Goal: Information Seeking & Learning: Find specific page/section

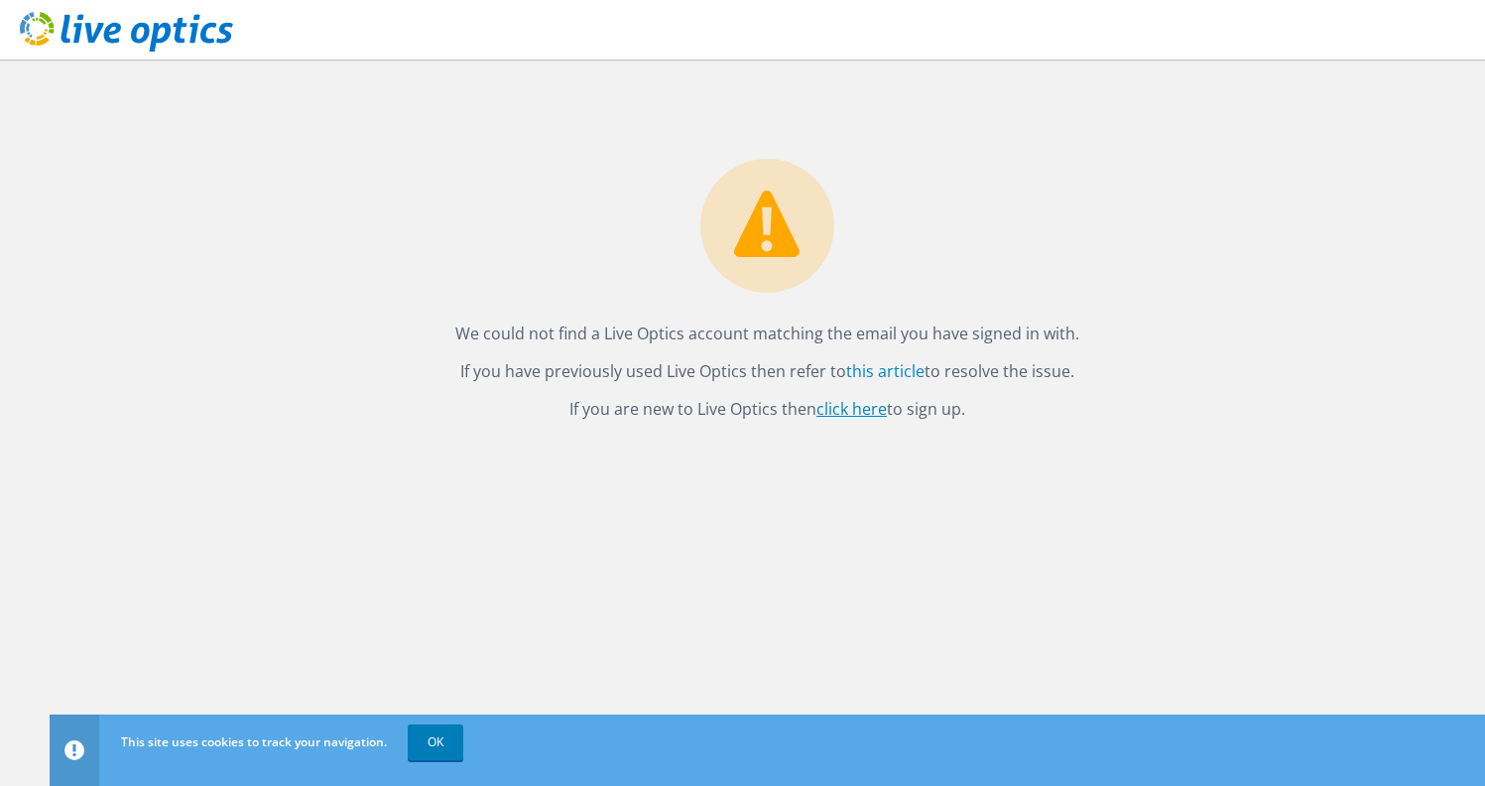
click at [872, 413] on link "click here" at bounding box center [851, 409] width 70 height 22
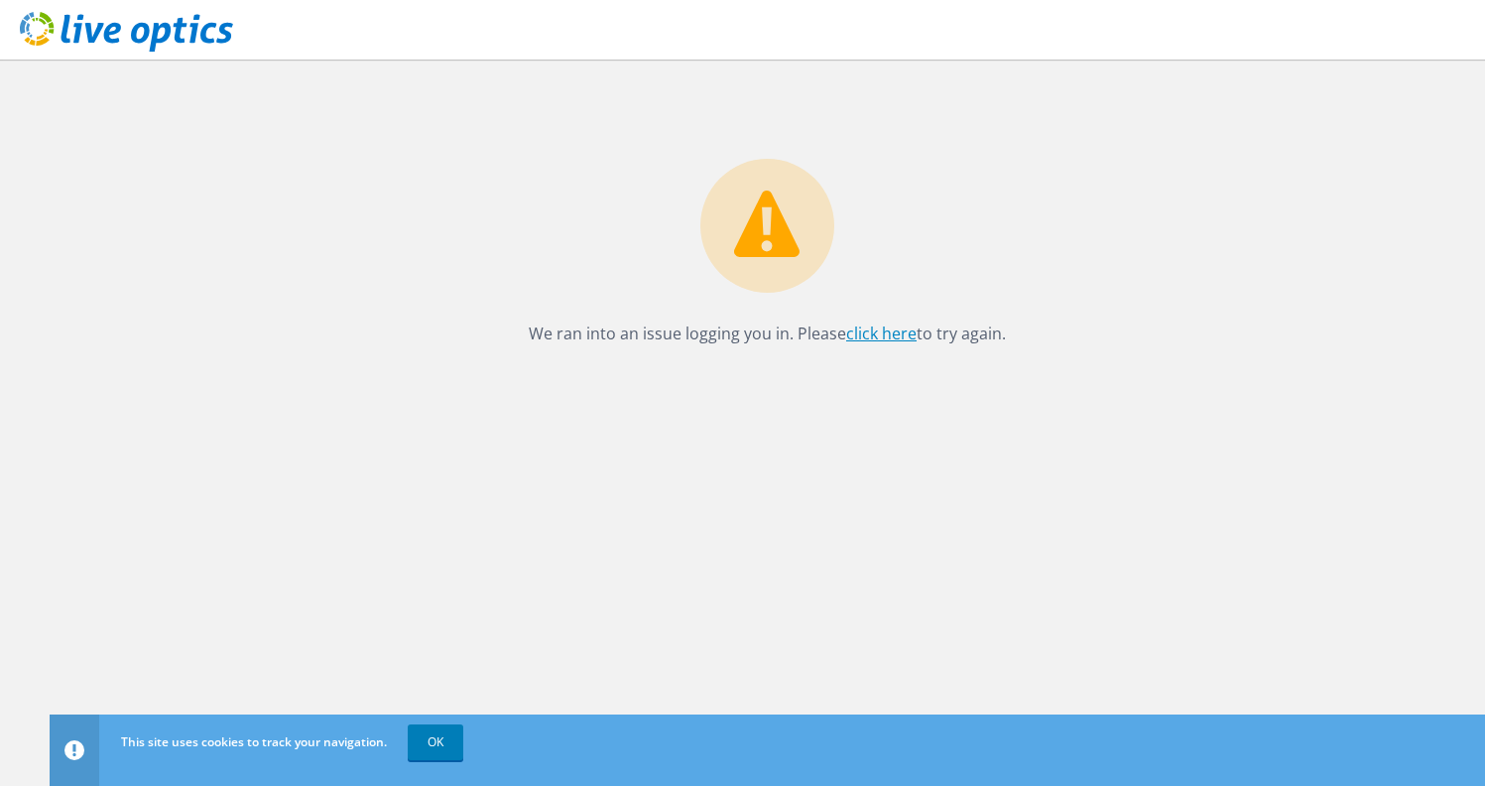
click at [897, 342] on link "click here" at bounding box center [881, 333] width 70 height 22
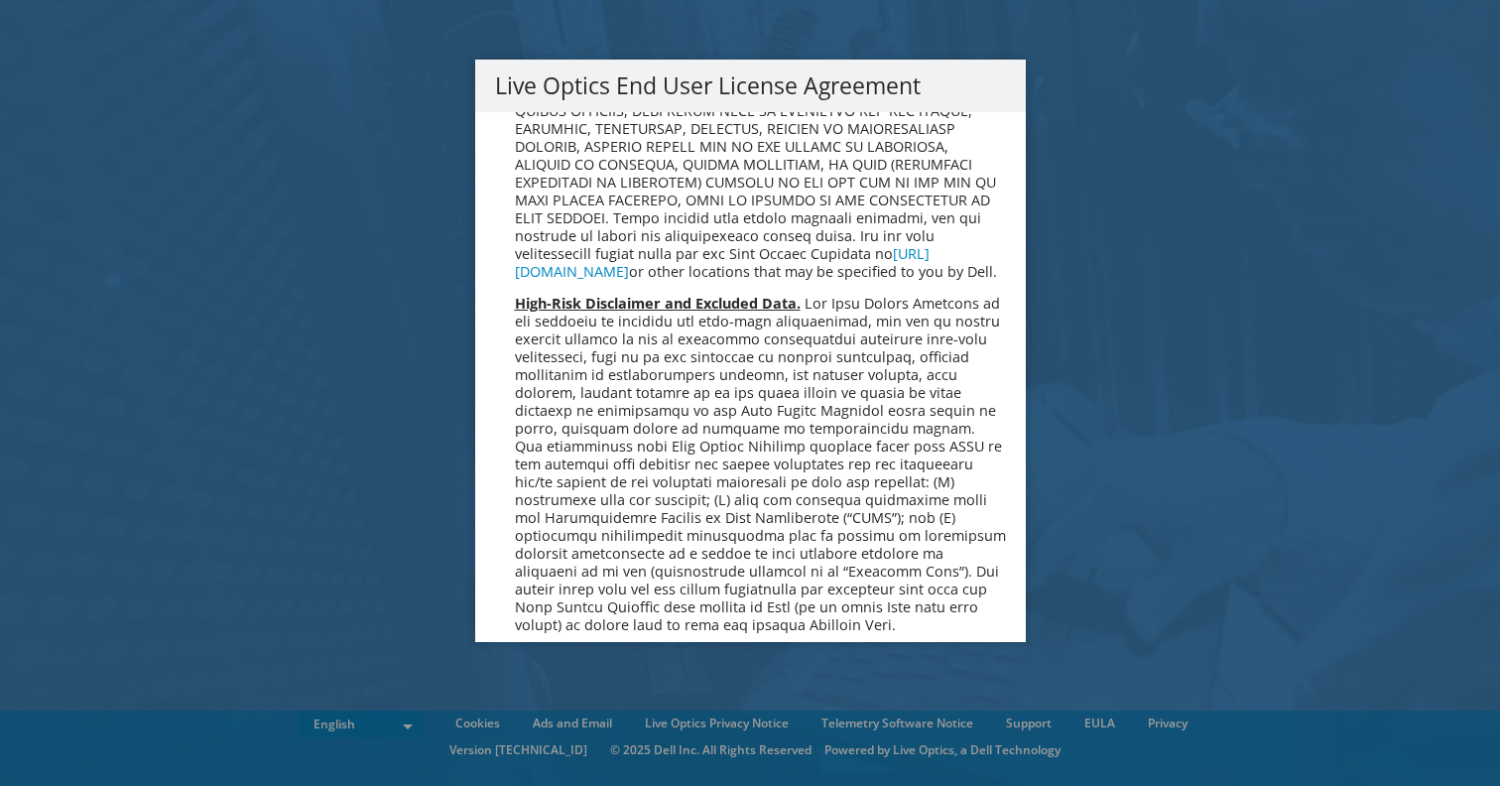
scroll to position [7501, 0]
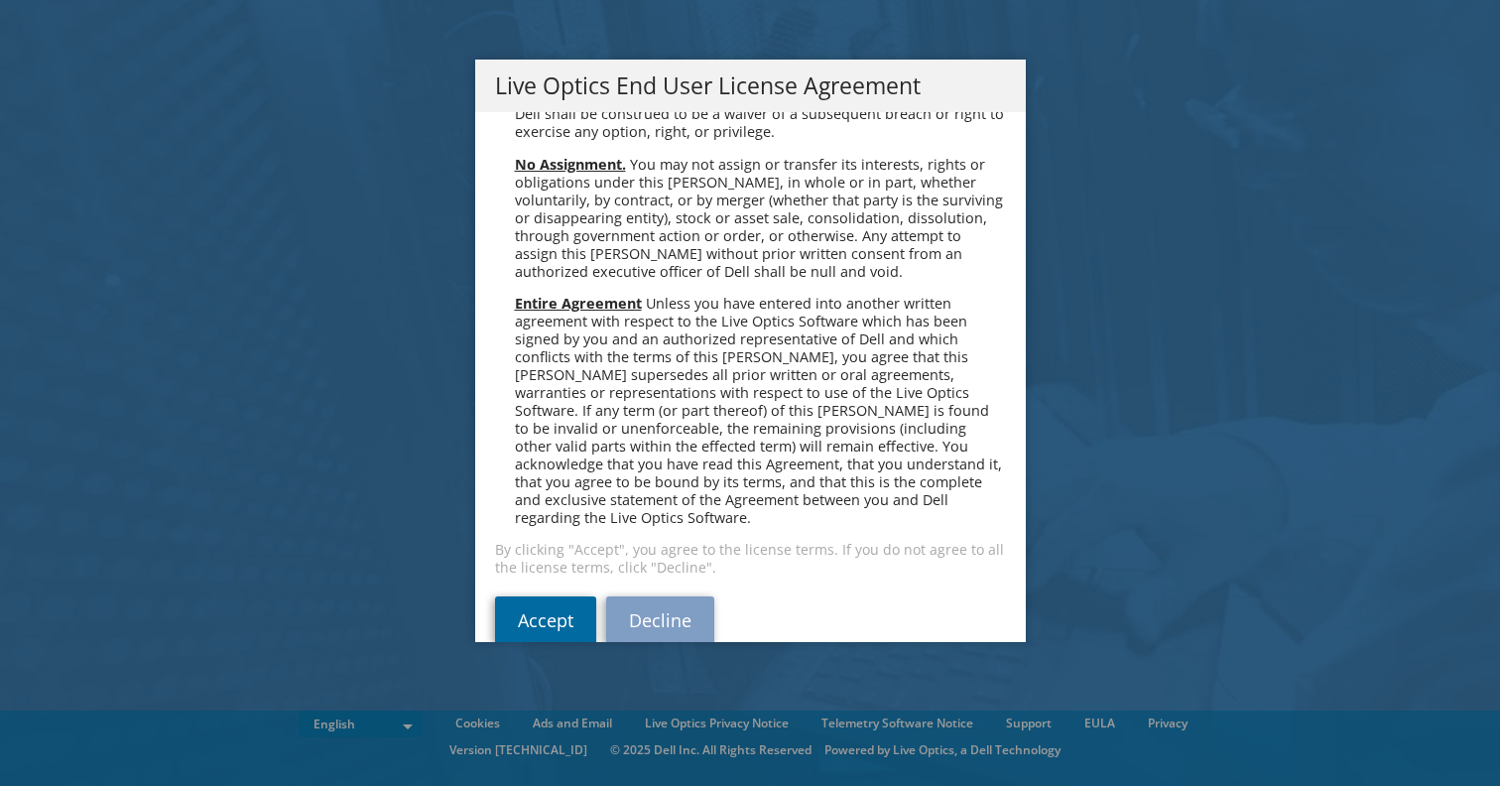
click at [522, 596] on link "Accept" at bounding box center [545, 620] width 101 height 48
click at [538, 596] on link "Accept" at bounding box center [545, 620] width 101 height 48
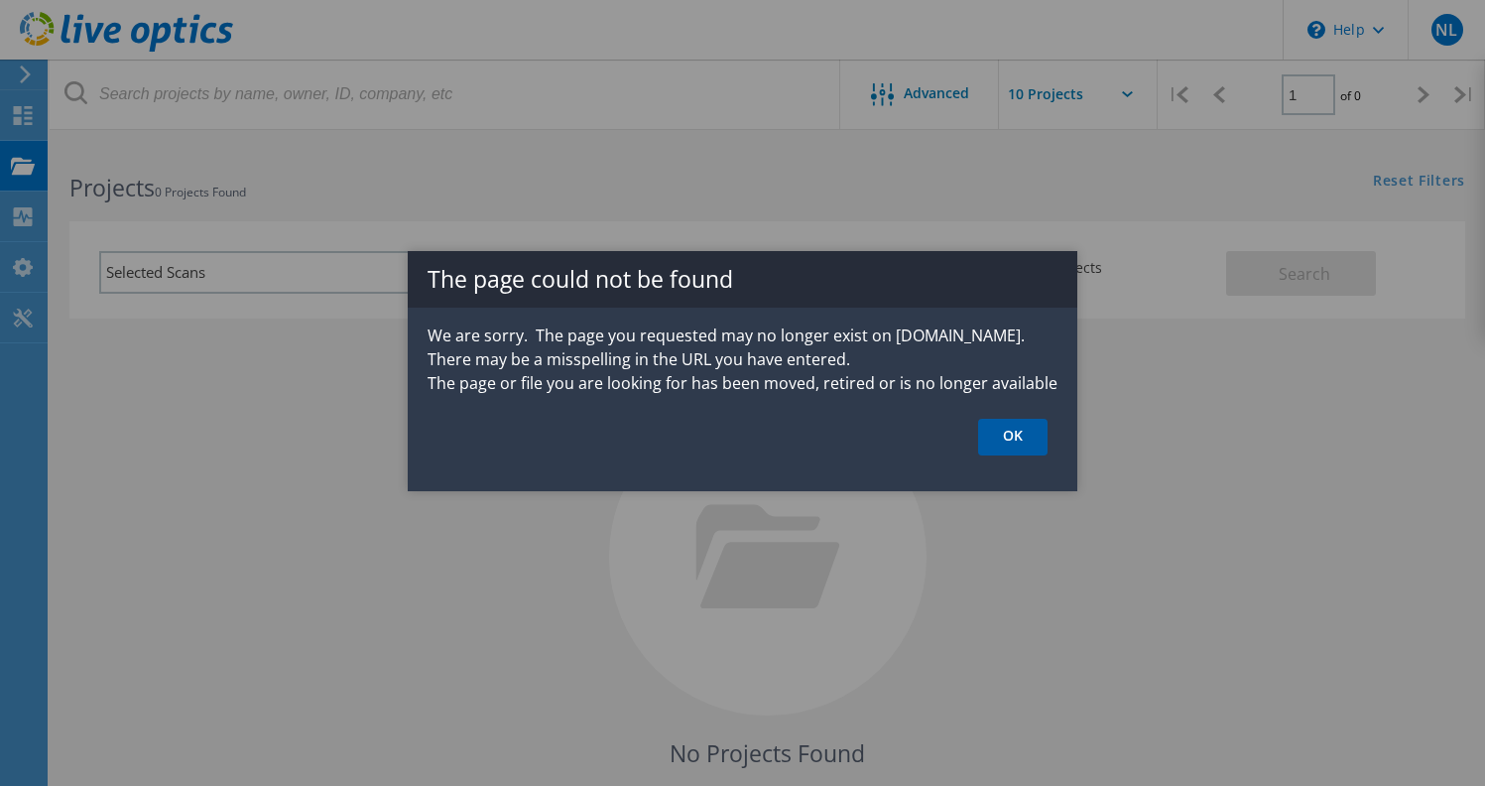
click at [1012, 452] on link "OK" at bounding box center [1012, 437] width 69 height 37
click at [1014, 430] on link "OK" at bounding box center [1012, 437] width 69 height 37
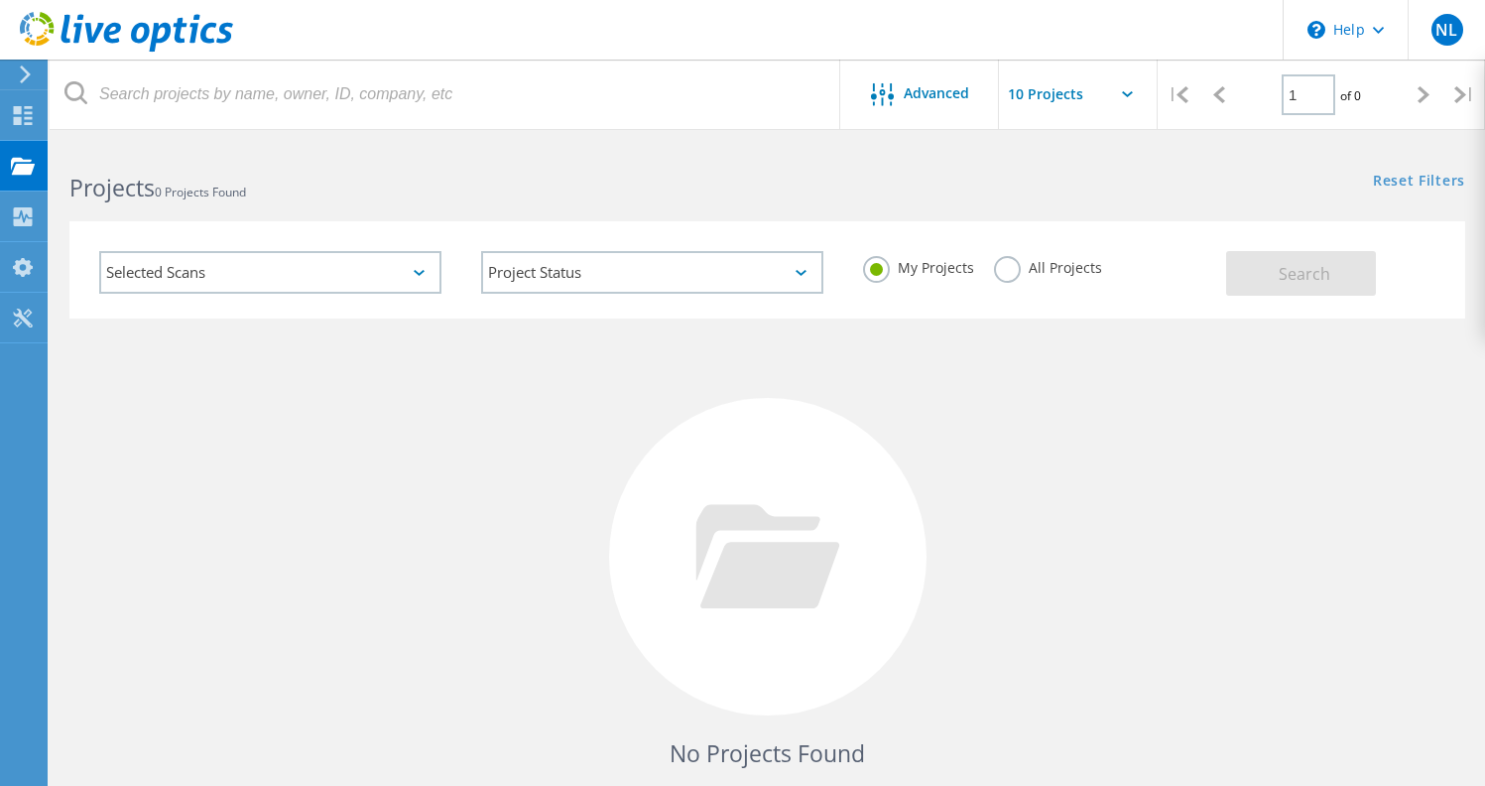
click at [318, 280] on div "Selected Scans" at bounding box center [270, 272] width 342 height 43
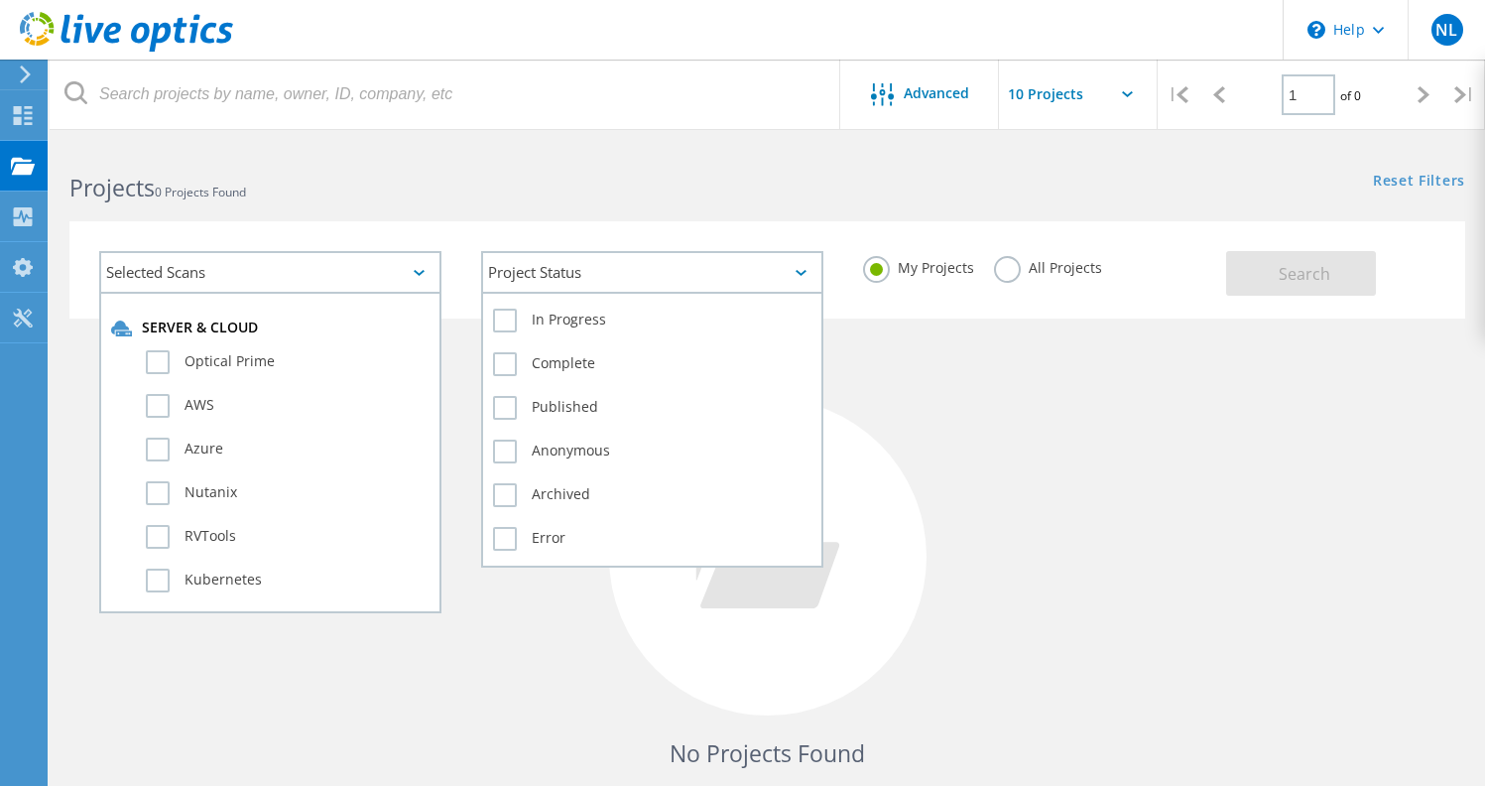
click at [608, 286] on div "Project Status" at bounding box center [652, 272] width 342 height 43
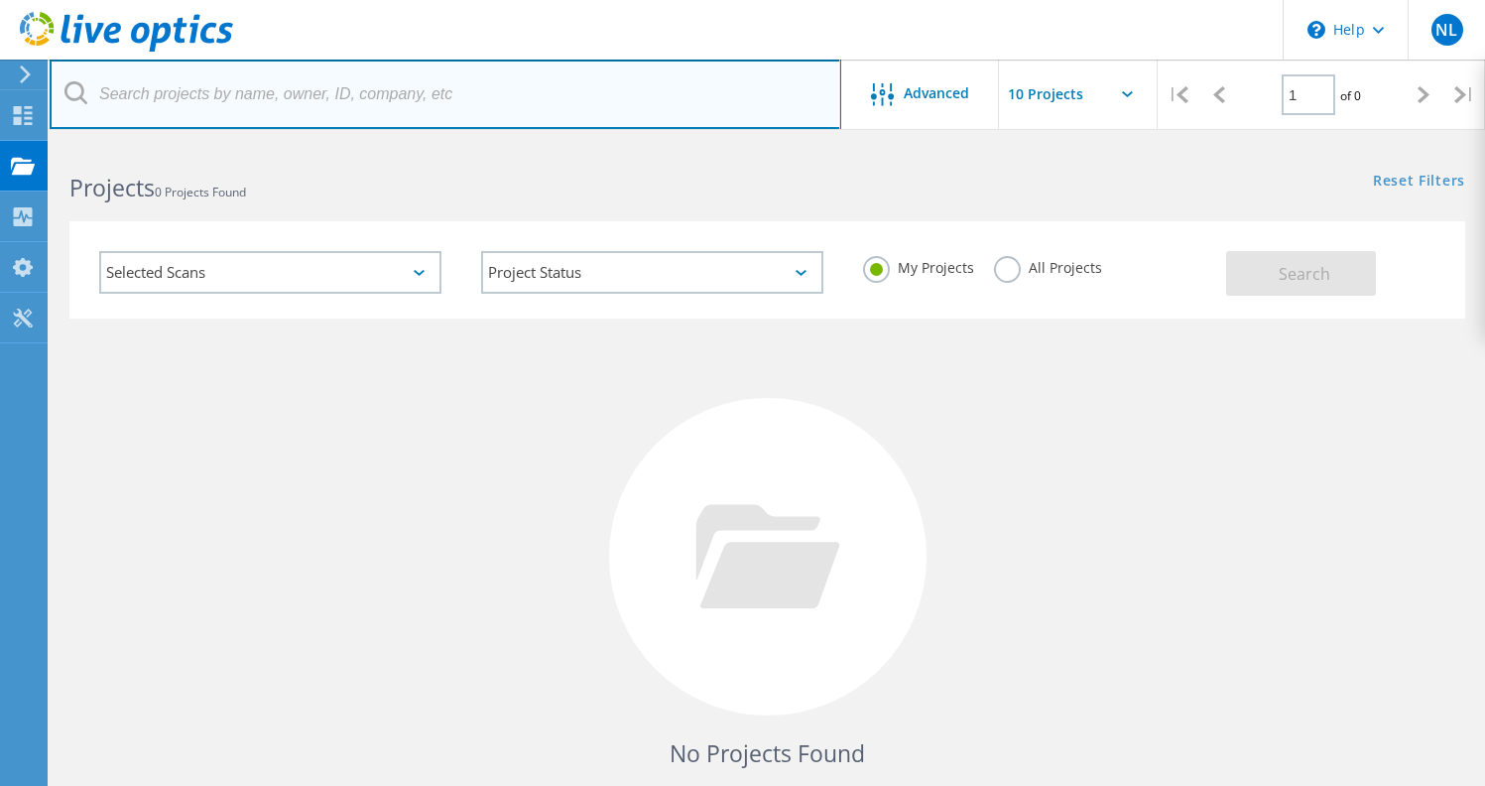
click at [186, 94] on input "text" at bounding box center [446, 94] width 792 height 69
click at [227, 94] on input "Millis" at bounding box center [446, 94] width 792 height 69
click at [635, 103] on input "Millis" at bounding box center [446, 94] width 792 height 69
click at [166, 101] on input "Millis" at bounding box center [446, 94] width 792 height 69
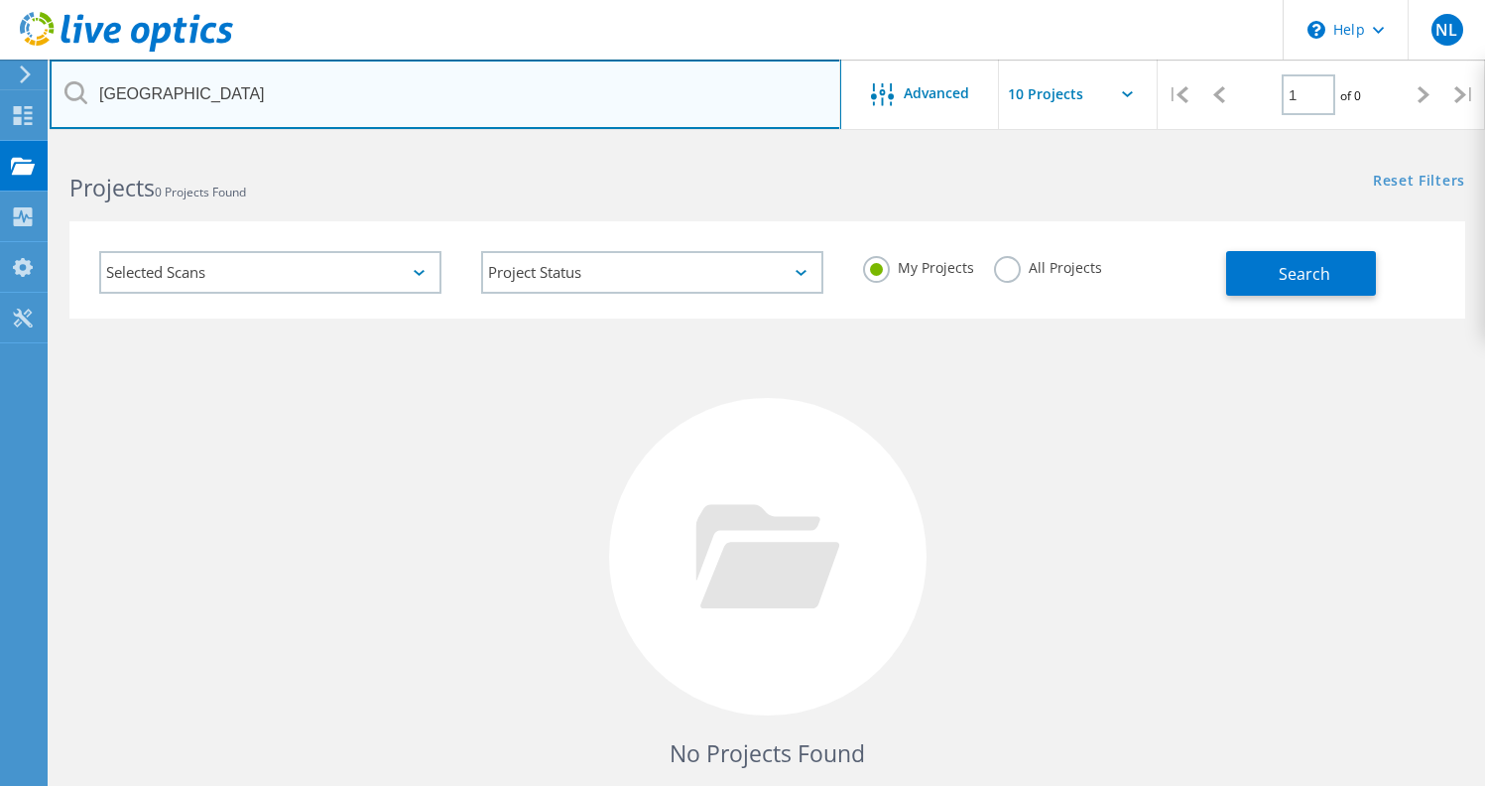
type input "Millis Public School"
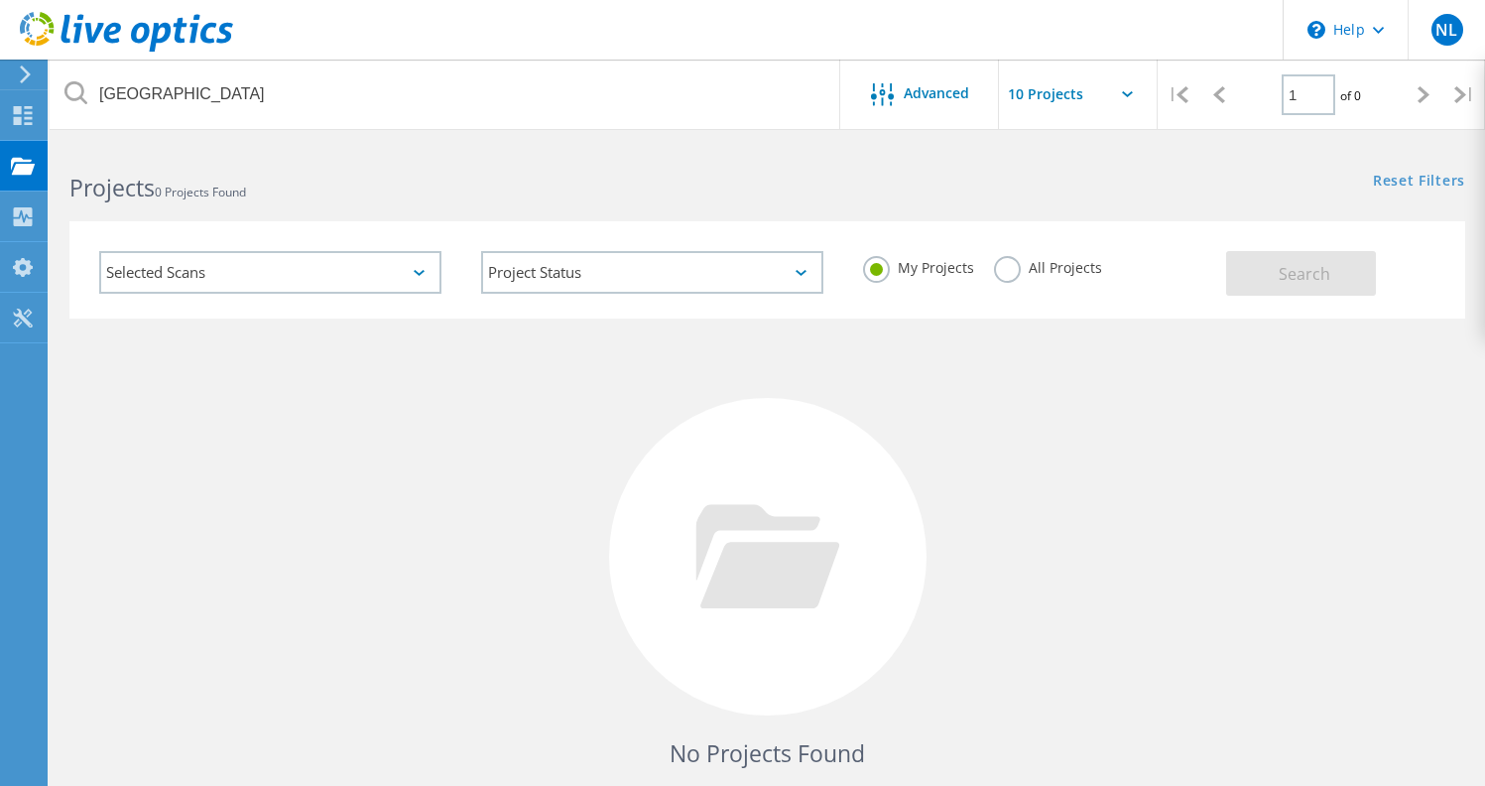
click at [1134, 93] on input "text" at bounding box center [1098, 94] width 198 height 69
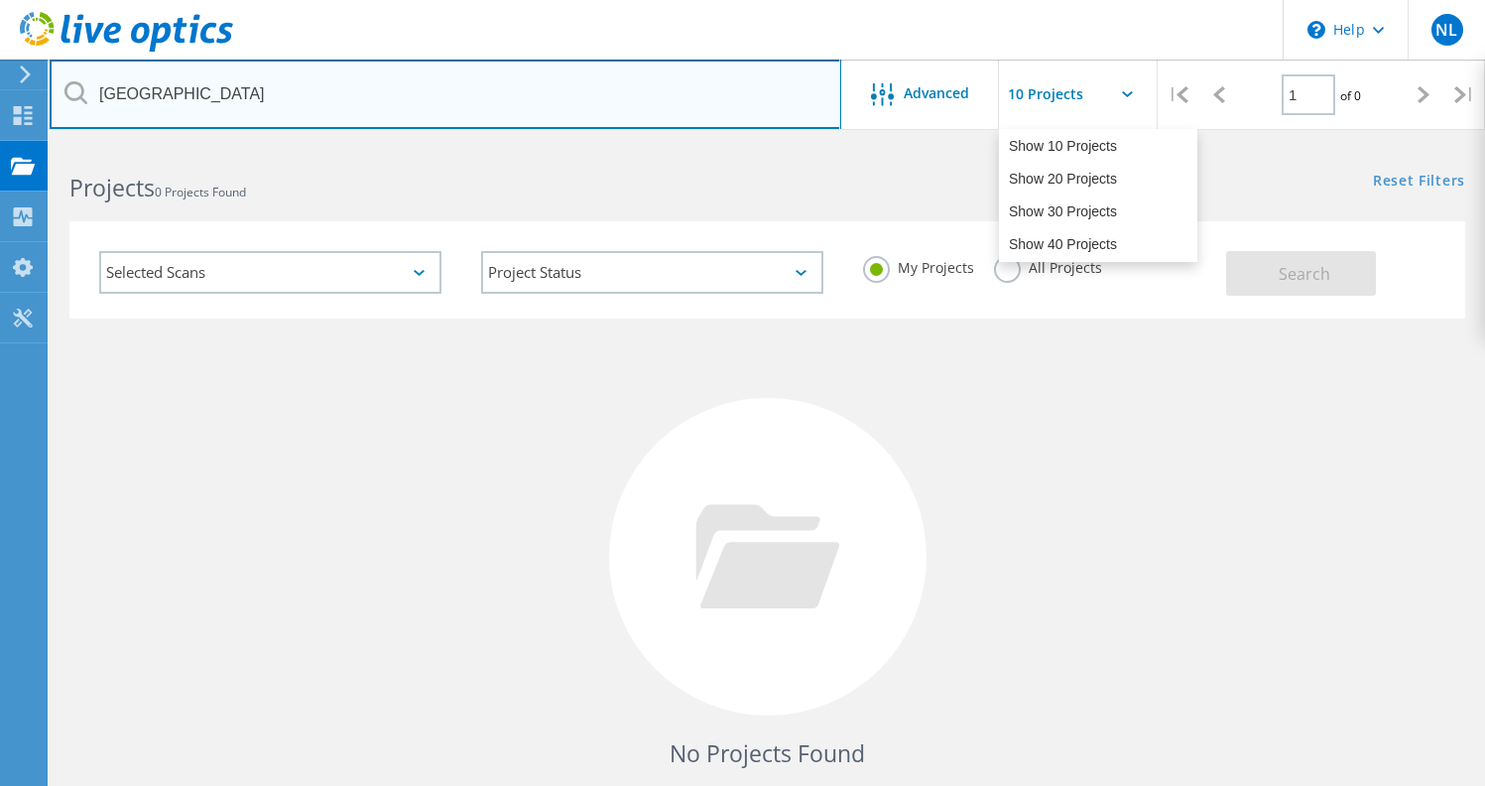
click at [559, 92] on input "[GEOGRAPHIC_DATA]" at bounding box center [446, 94] width 792 height 69
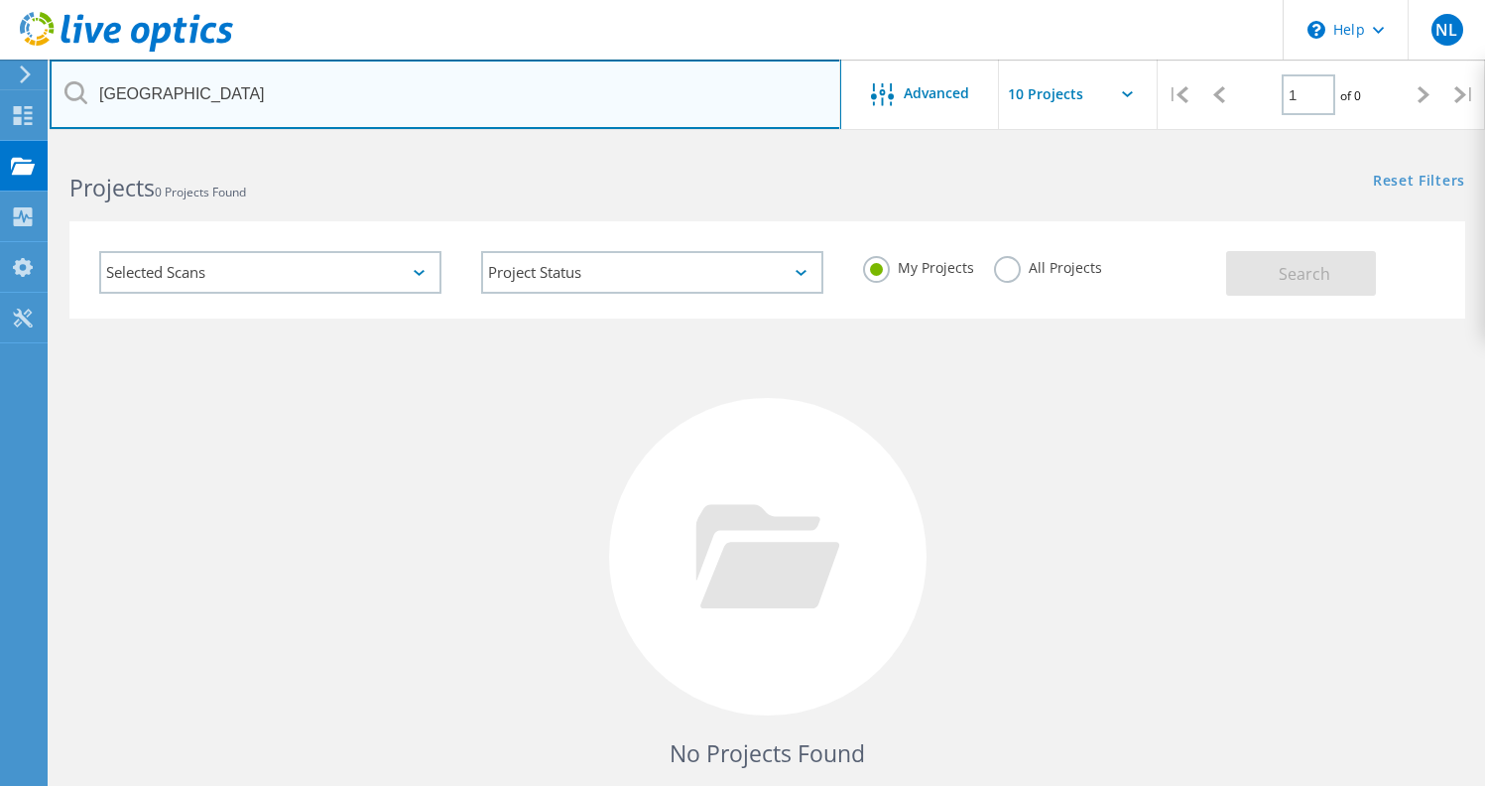
click at [425, 90] on input "[GEOGRAPHIC_DATA]" at bounding box center [446, 94] width 792 height 69
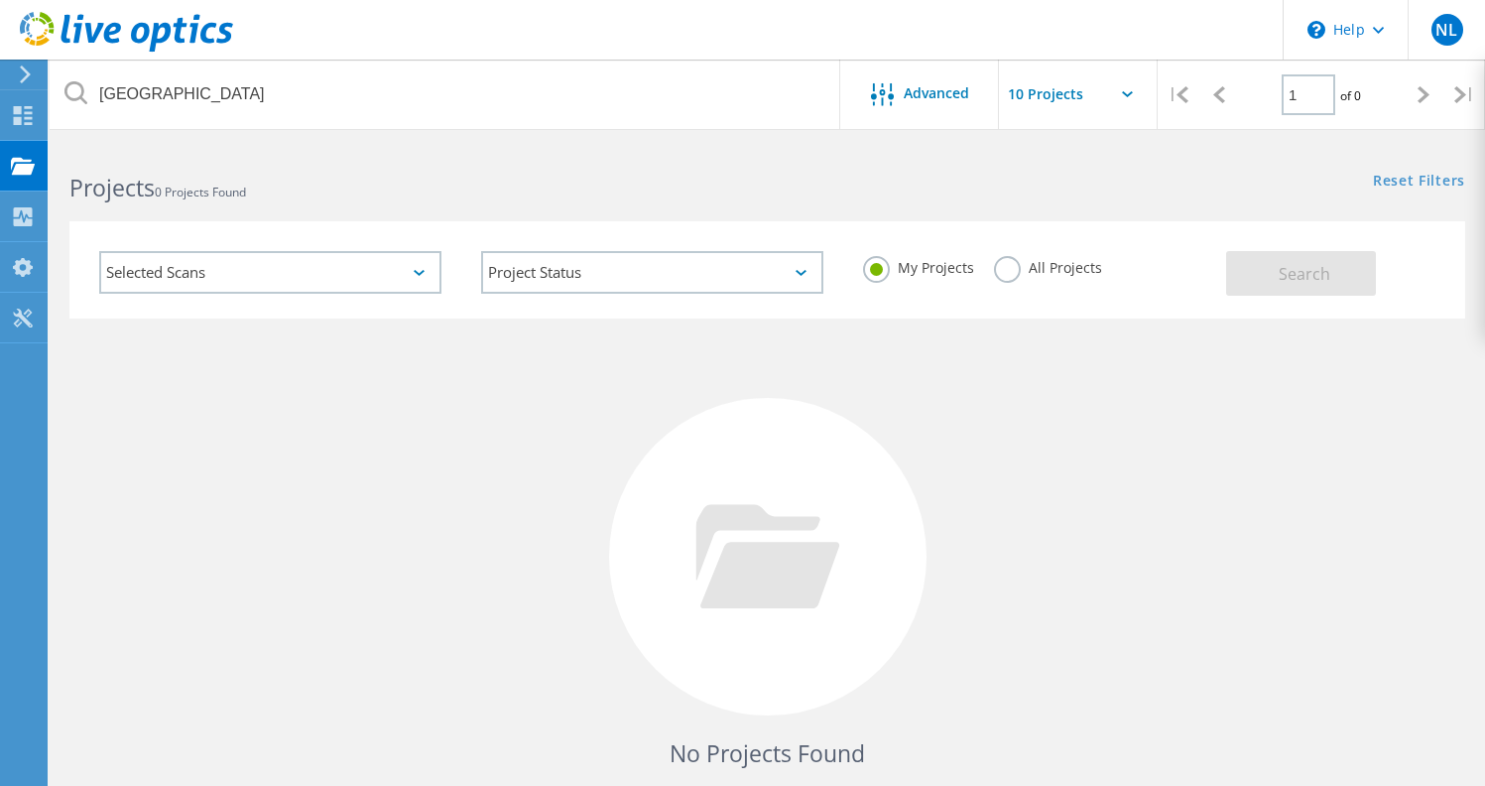
click at [23, 76] on icon at bounding box center [25, 74] width 15 height 18
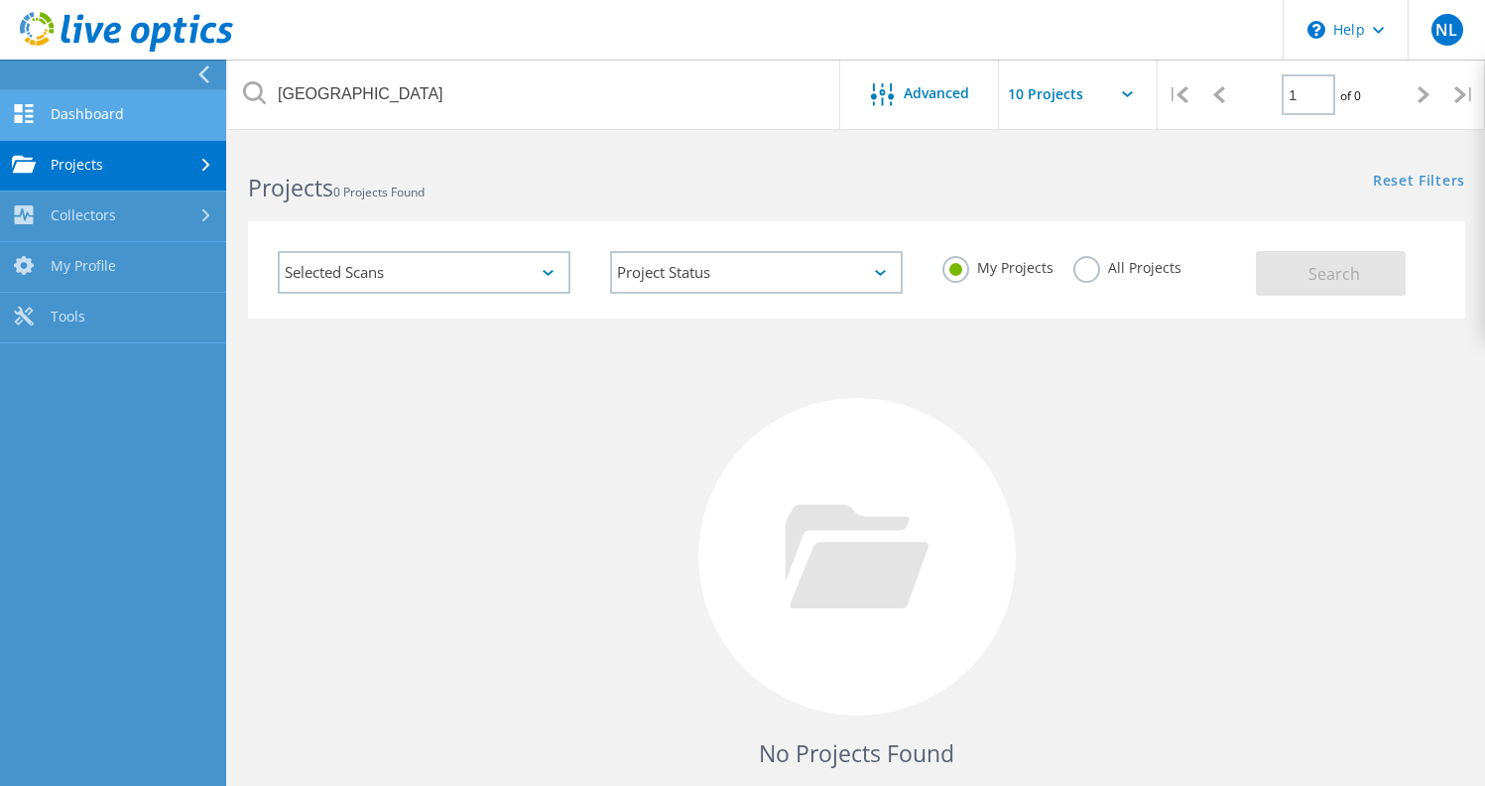
click at [65, 113] on link "Dashboard" at bounding box center [113, 115] width 226 height 51
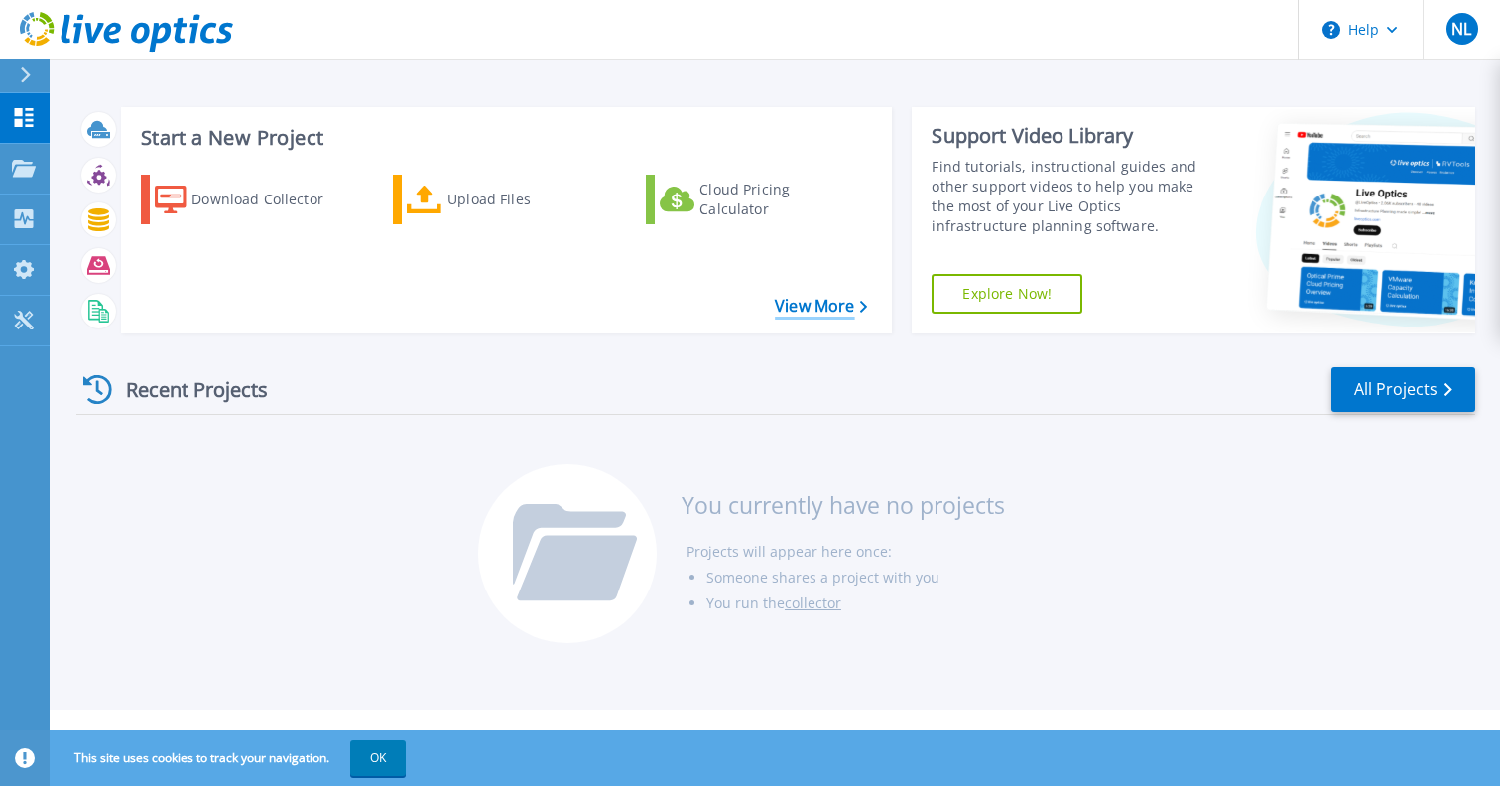
click at [852, 314] on link "View More" at bounding box center [821, 306] width 92 height 19
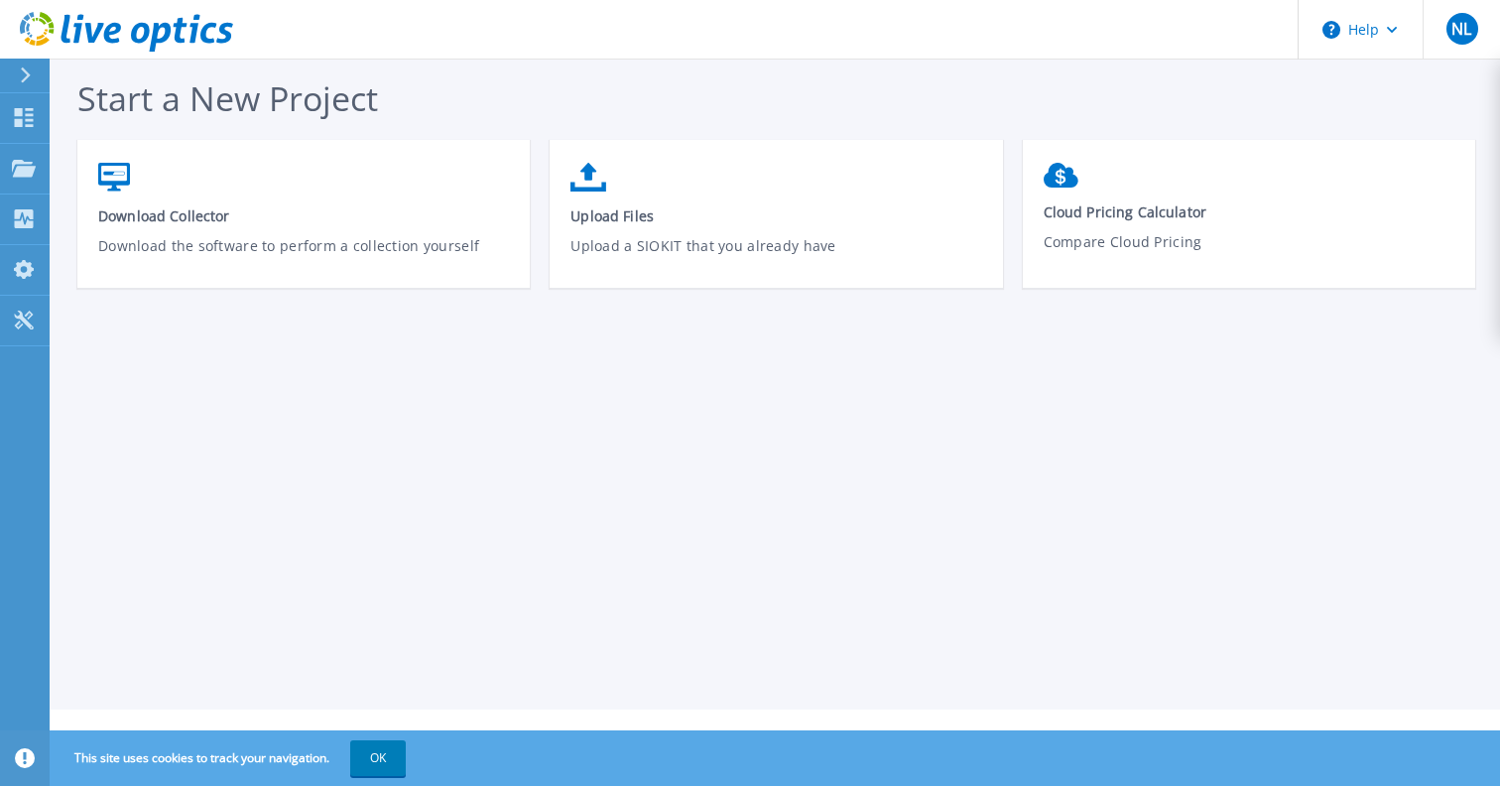
click at [395, 16] on header "Help NL End User Nate Levesque Nate.Levesque@Connection.com CNXN My Profile Log…" at bounding box center [750, 30] width 1500 height 60
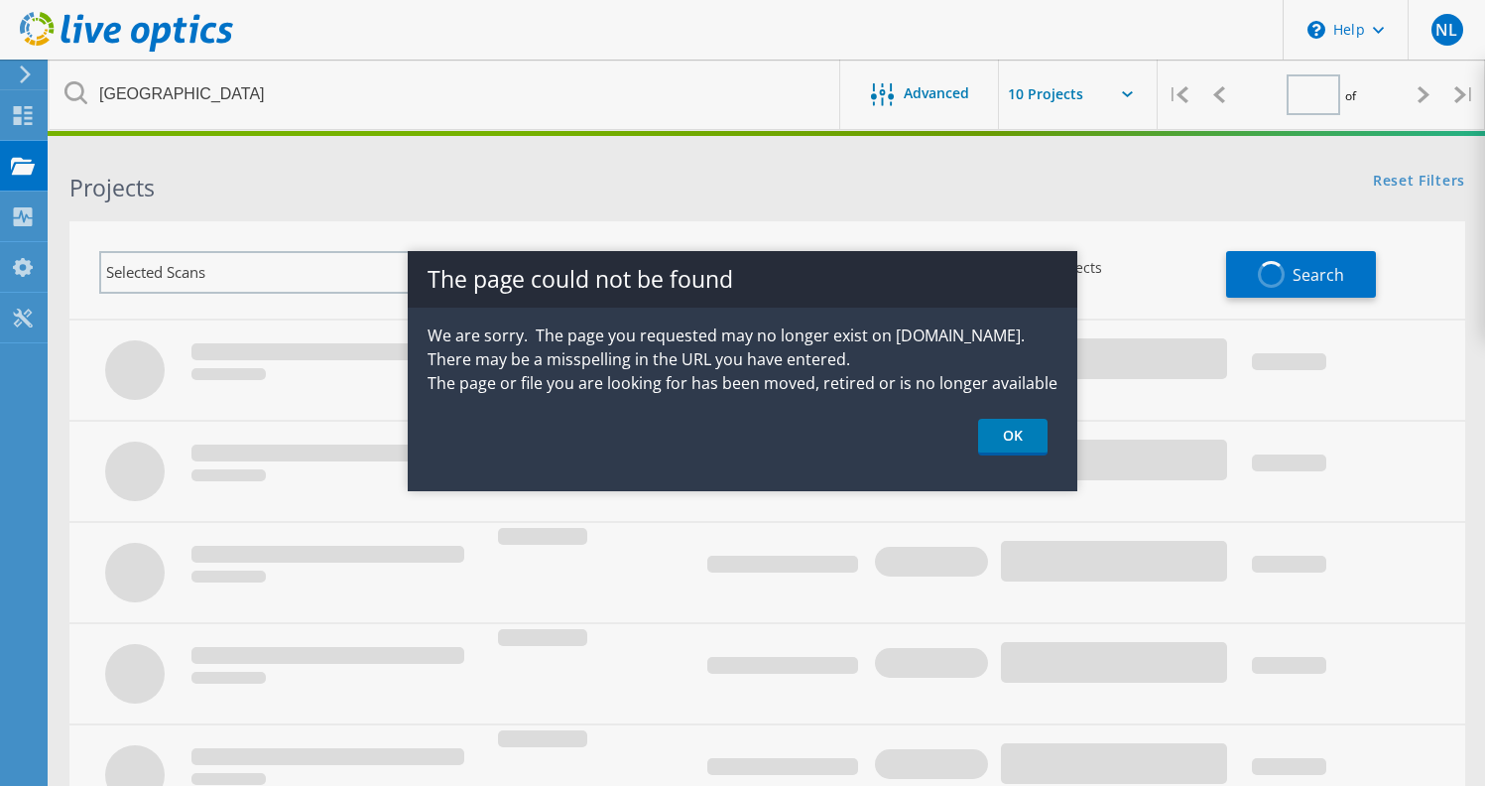
type input "1"
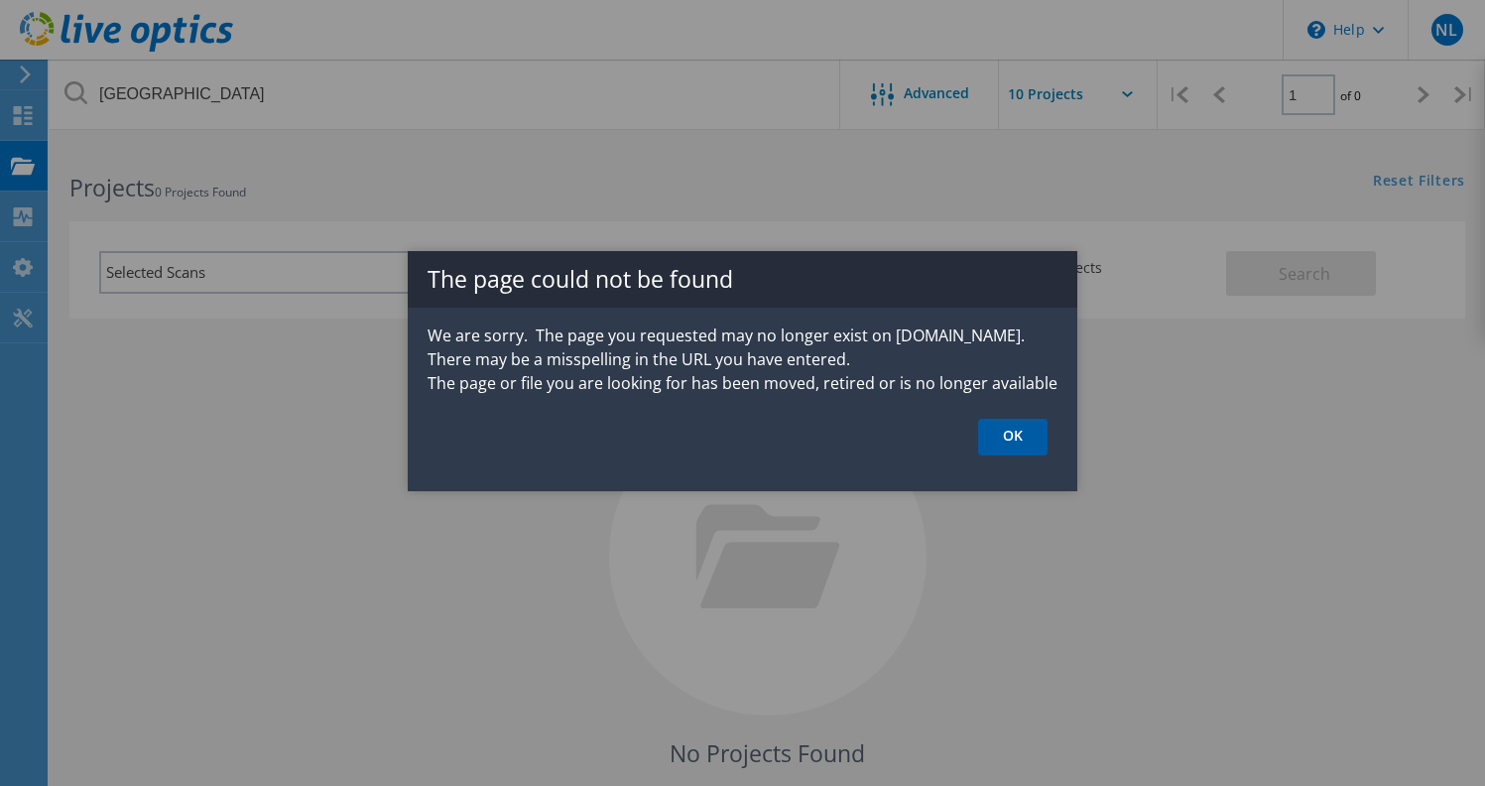
click at [1034, 444] on link "OK" at bounding box center [1012, 437] width 69 height 37
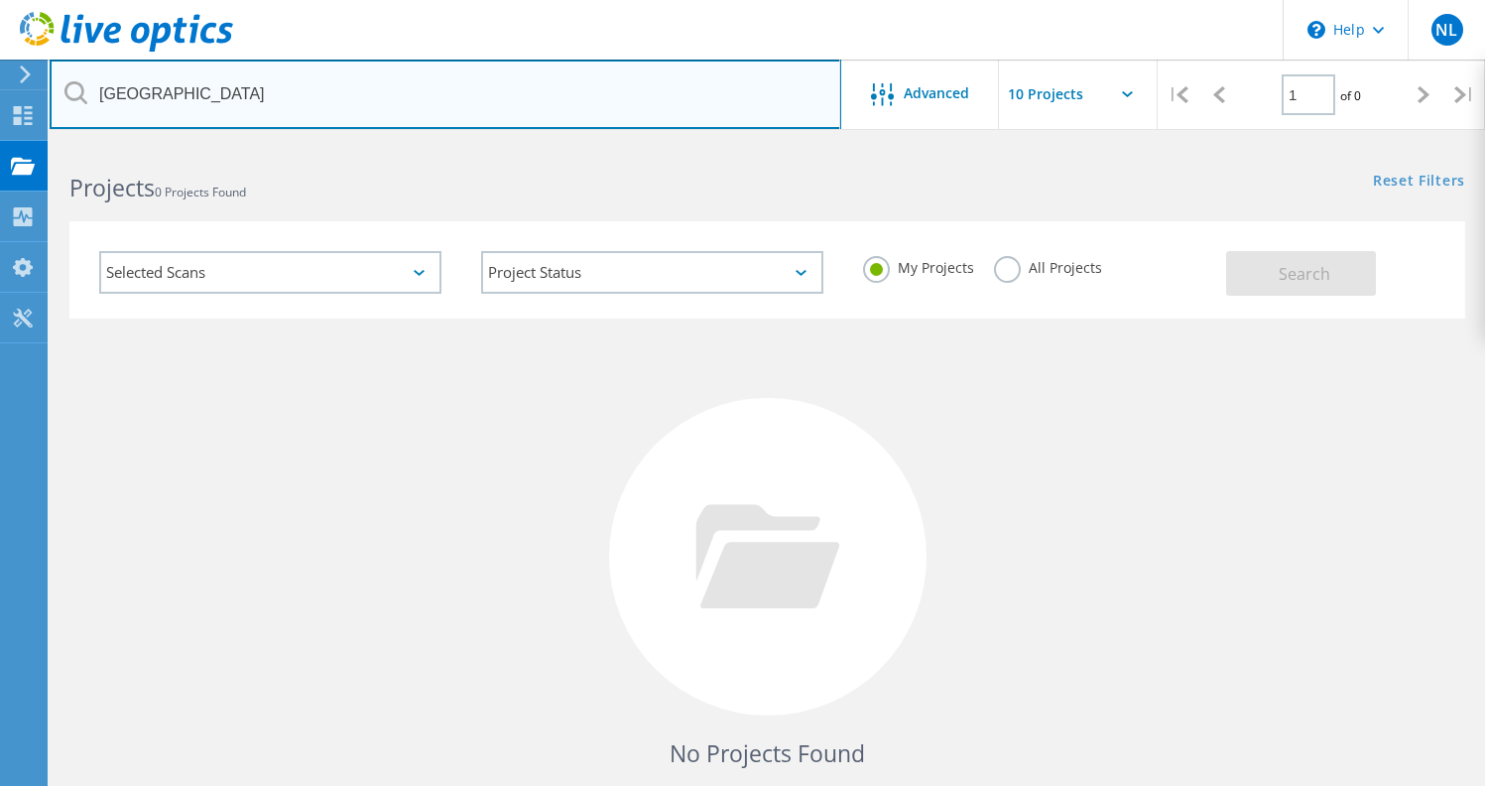
click at [311, 88] on input "[GEOGRAPHIC_DATA]" at bounding box center [446, 94] width 792 height 69
drag, startPoint x: 393, startPoint y: 83, endPoint x: -109, endPoint y: 102, distance: 502.3
click at [0, 102] on html "\n Help Explore Helpful Articles Contact Support NL End User [PERSON_NAME] [PER…" at bounding box center [742, 457] width 1485 height 914
drag, startPoint x: 278, startPoint y: 93, endPoint x: 19, endPoint y: 93, distance: 258.9
click at [19, 144] on div "\n Help Explore Helpful Articles Contact Support NL End User Nate Levesque Nate…" at bounding box center [742, 529] width 1485 height 770
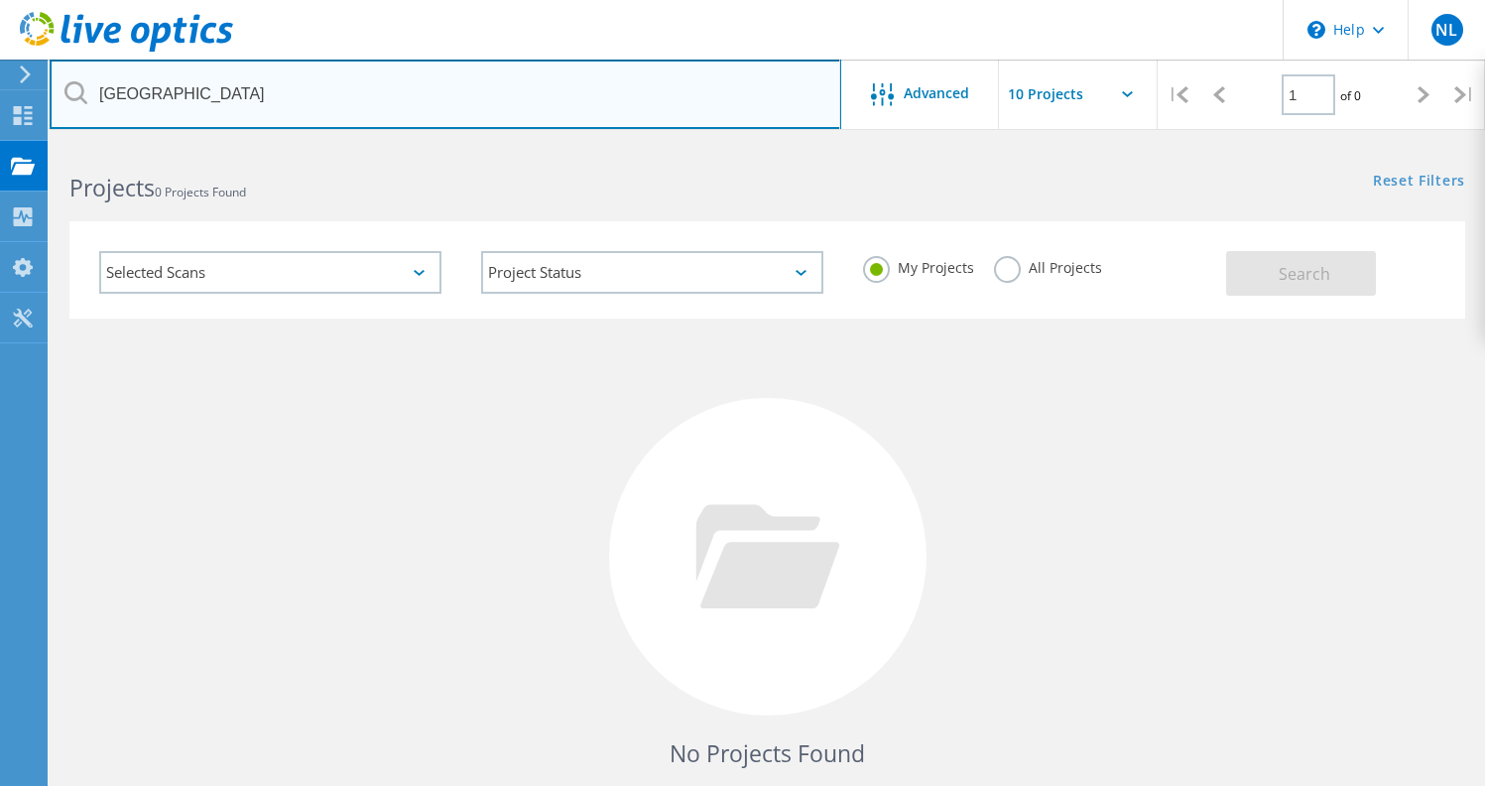
drag, startPoint x: 293, startPoint y: 83, endPoint x: 71, endPoint y: 84, distance: 221.2
click at [71, 84] on div "Millis Public School" at bounding box center [445, 94] width 791 height 69
drag, startPoint x: 269, startPoint y: 107, endPoint x: 58, endPoint y: 97, distance: 211.5
click at [58, 97] on input "Millis Public School" at bounding box center [446, 94] width 792 height 69
type input "2743713"
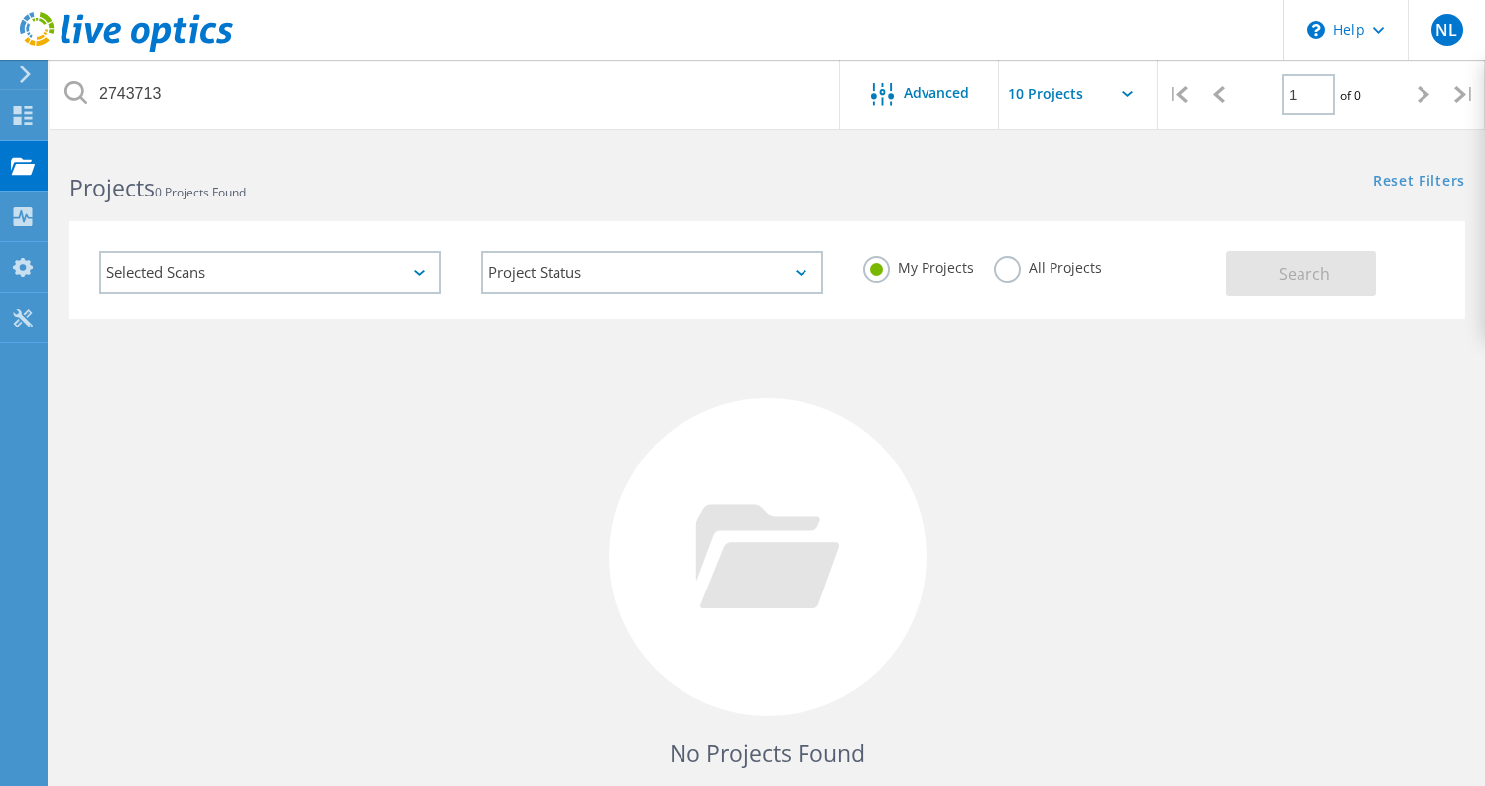
click at [1040, 401] on div "No Projects Found Try refining your search." at bounding box center [767, 574] width 1396 height 513
click at [1010, 270] on label "All Projects" at bounding box center [1048, 265] width 108 height 19
click at [0, 0] on input "All Projects" at bounding box center [0, 0] width 0 height 0
click at [1266, 269] on button "Search" at bounding box center [1301, 273] width 150 height 45
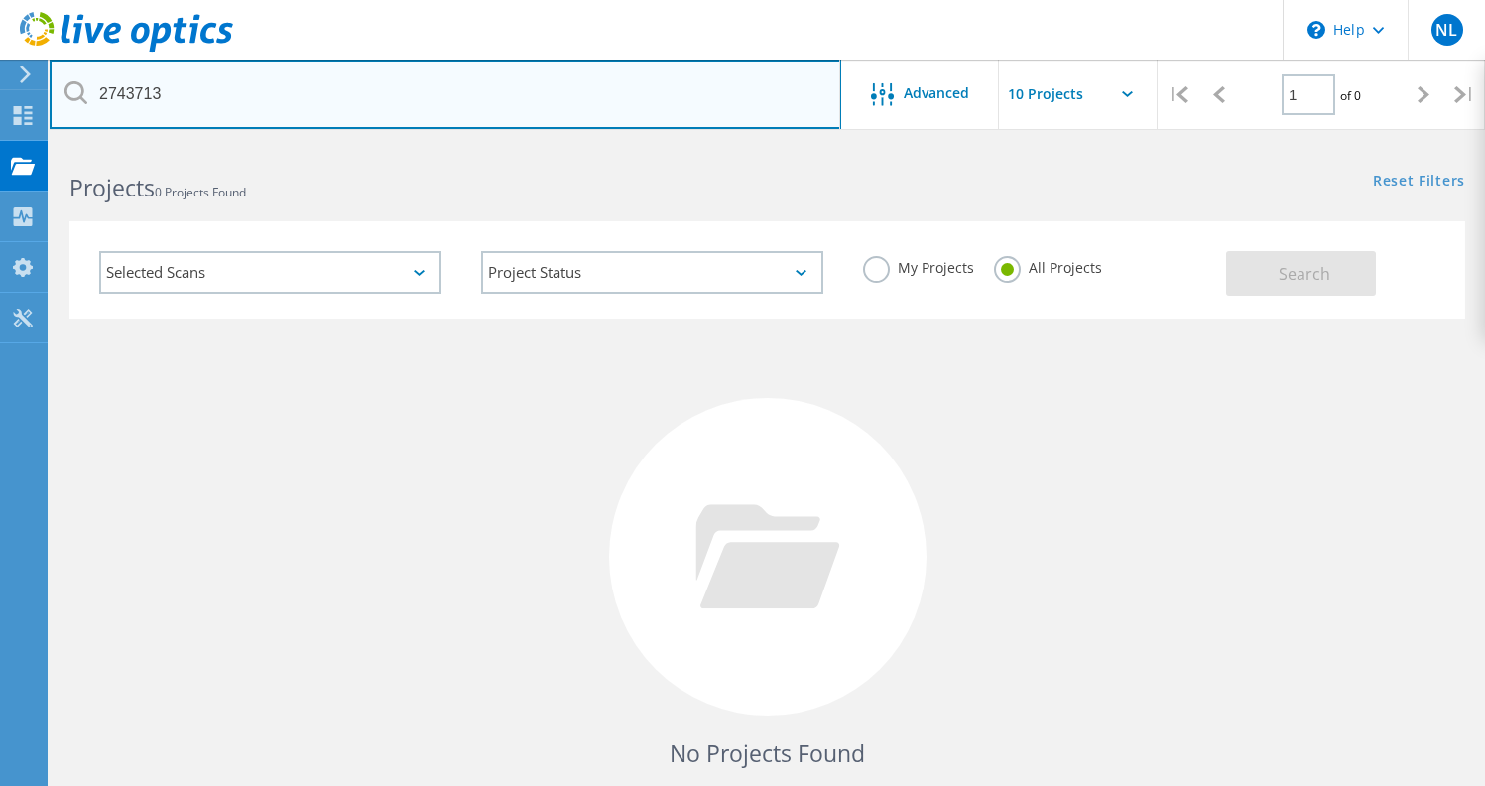
drag, startPoint x: 320, startPoint y: 107, endPoint x: 235, endPoint y: 100, distance: 85.6
click at [317, 107] on input "2743713" at bounding box center [446, 94] width 792 height 69
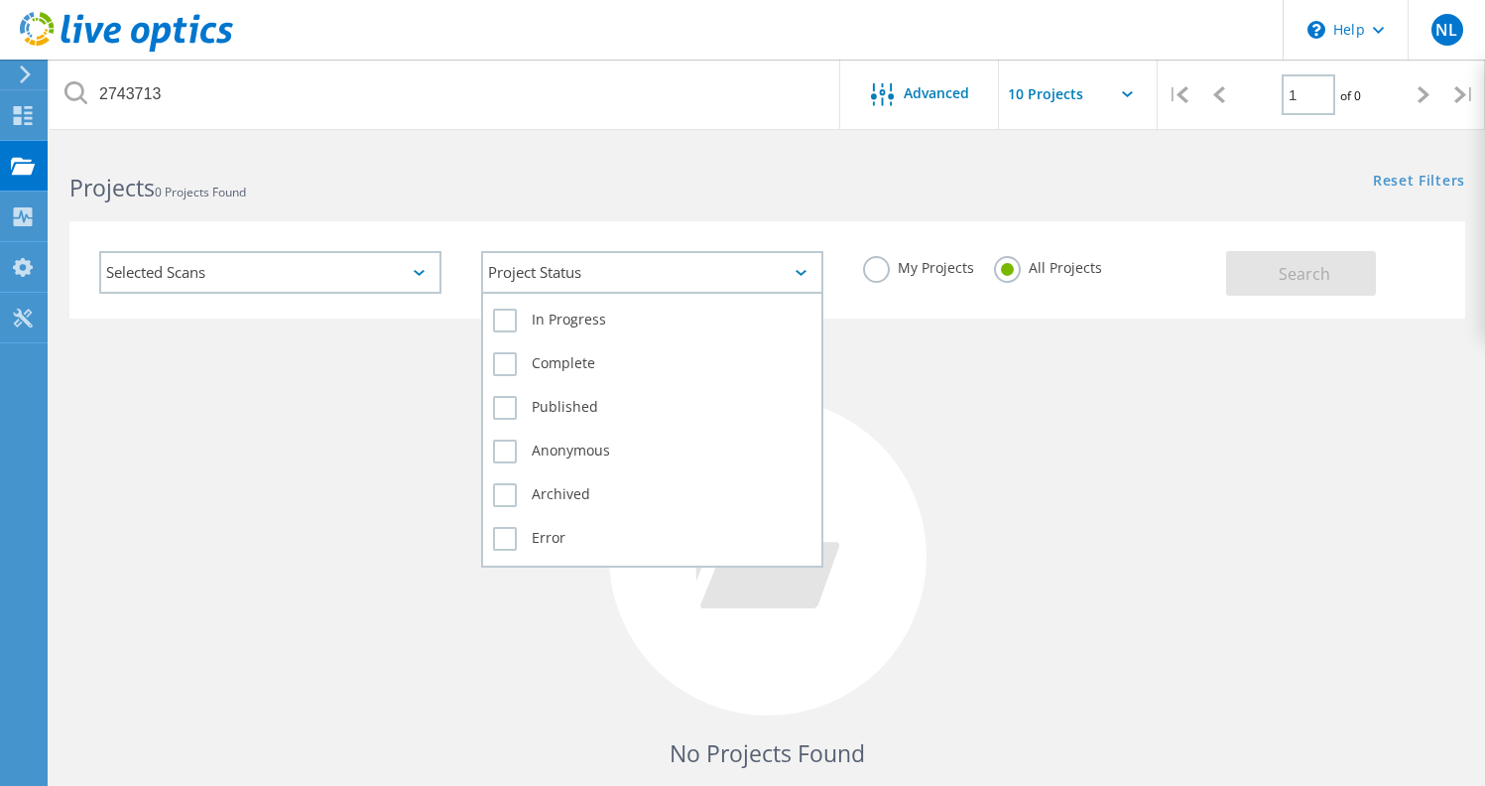
click at [800, 290] on div "Project Status" at bounding box center [652, 272] width 342 height 43
click at [518, 367] on label "Complete" at bounding box center [652, 364] width 318 height 24
click at [0, 0] on input "Complete" at bounding box center [0, 0] width 0 height 0
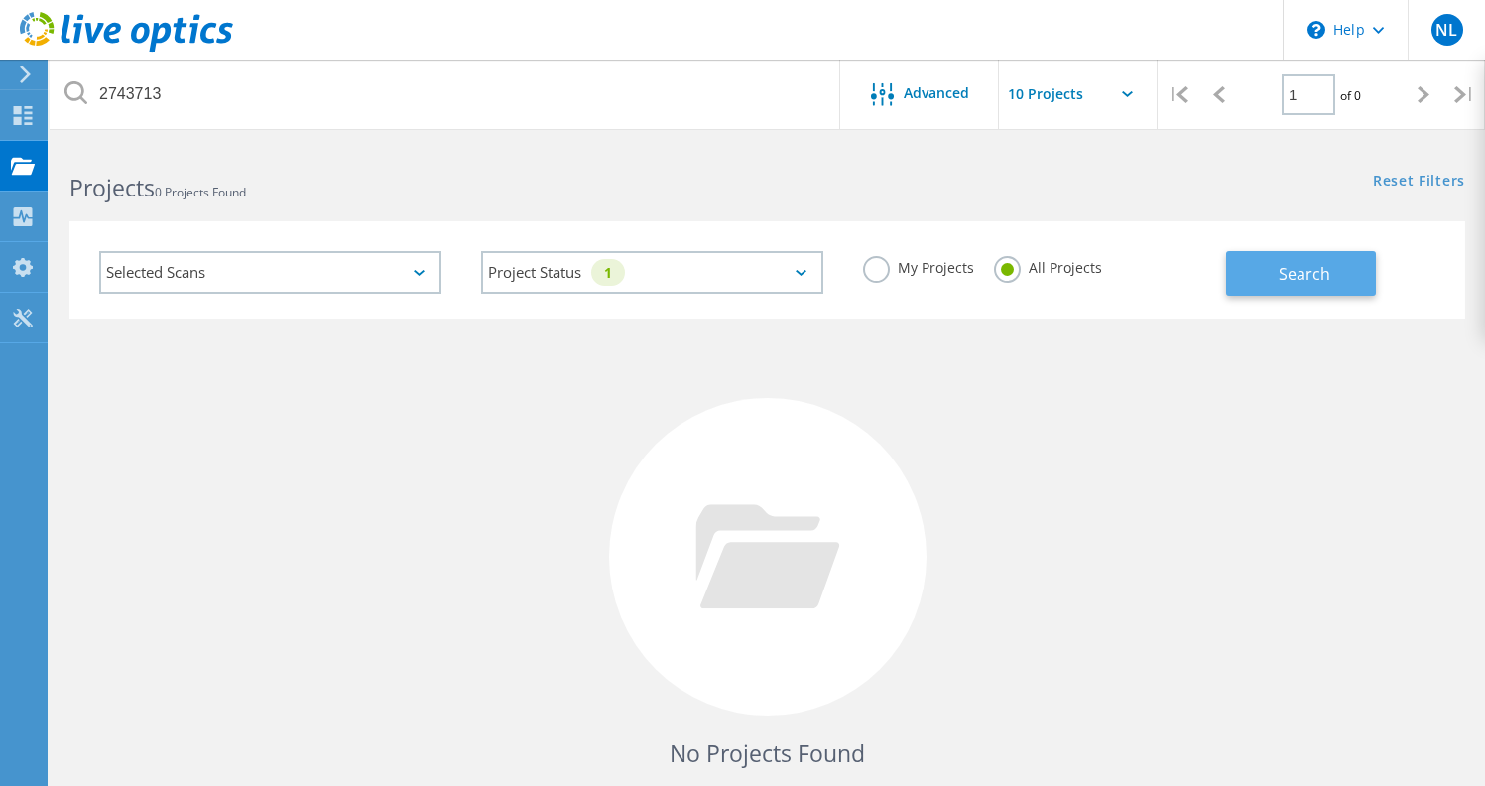
click at [1290, 269] on span "Search" at bounding box center [1305, 274] width 52 height 22
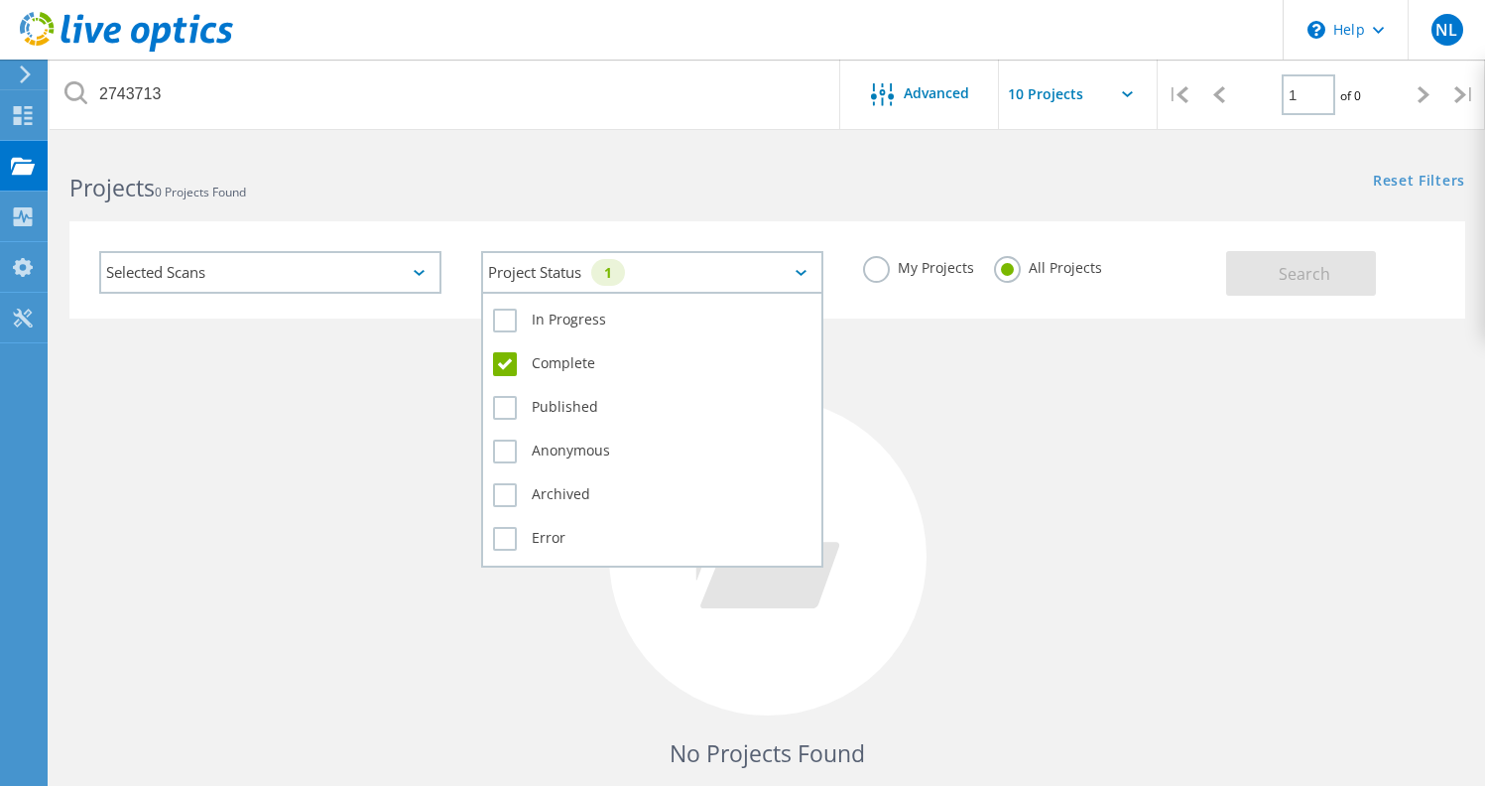
click at [620, 274] on div "1" at bounding box center [608, 272] width 34 height 27
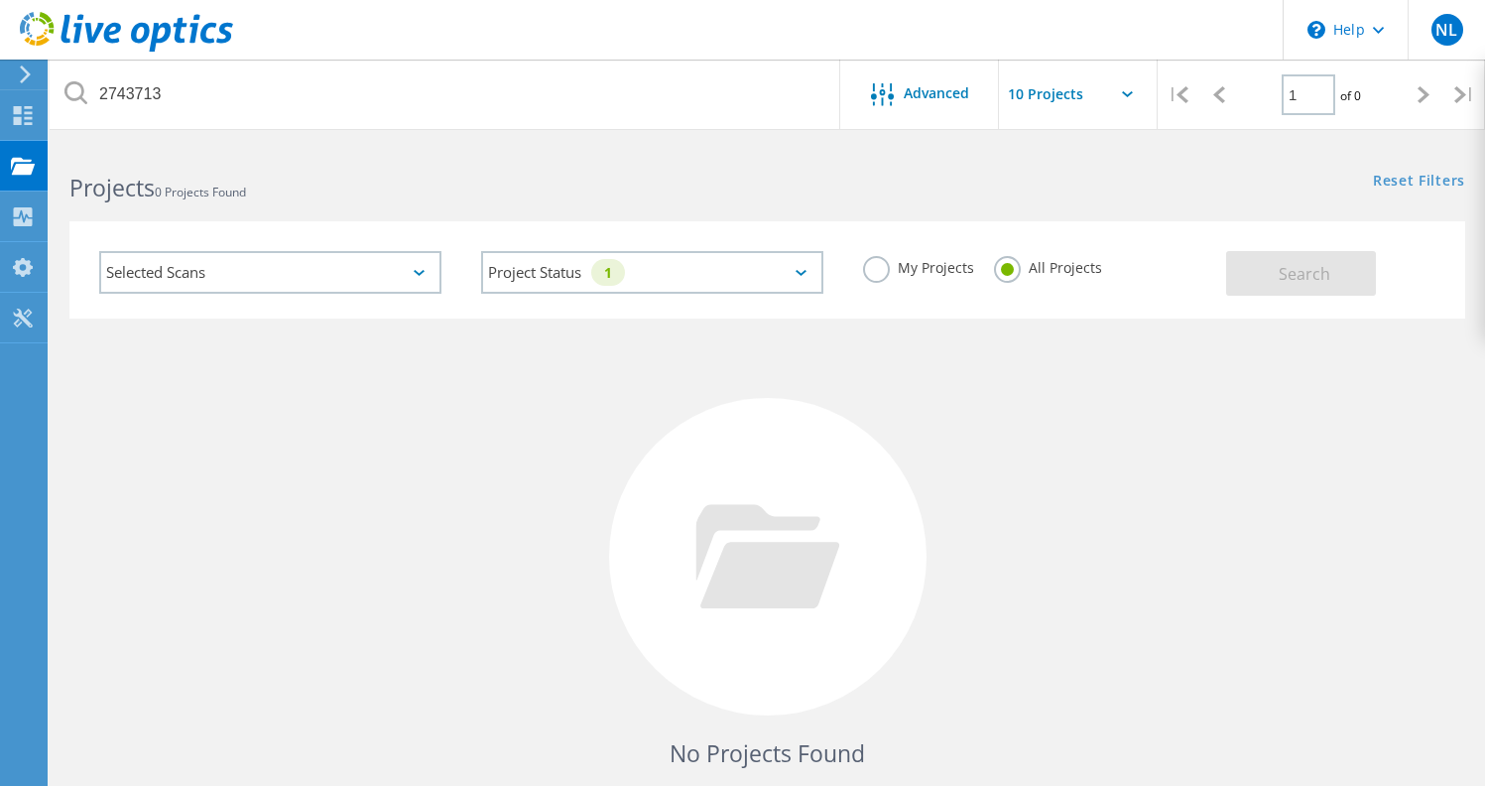
click at [1057, 403] on div "No Projects Found Try refining your search." at bounding box center [767, 574] width 1396 height 513
click at [299, 276] on div "Selected Scans" at bounding box center [270, 272] width 342 height 43
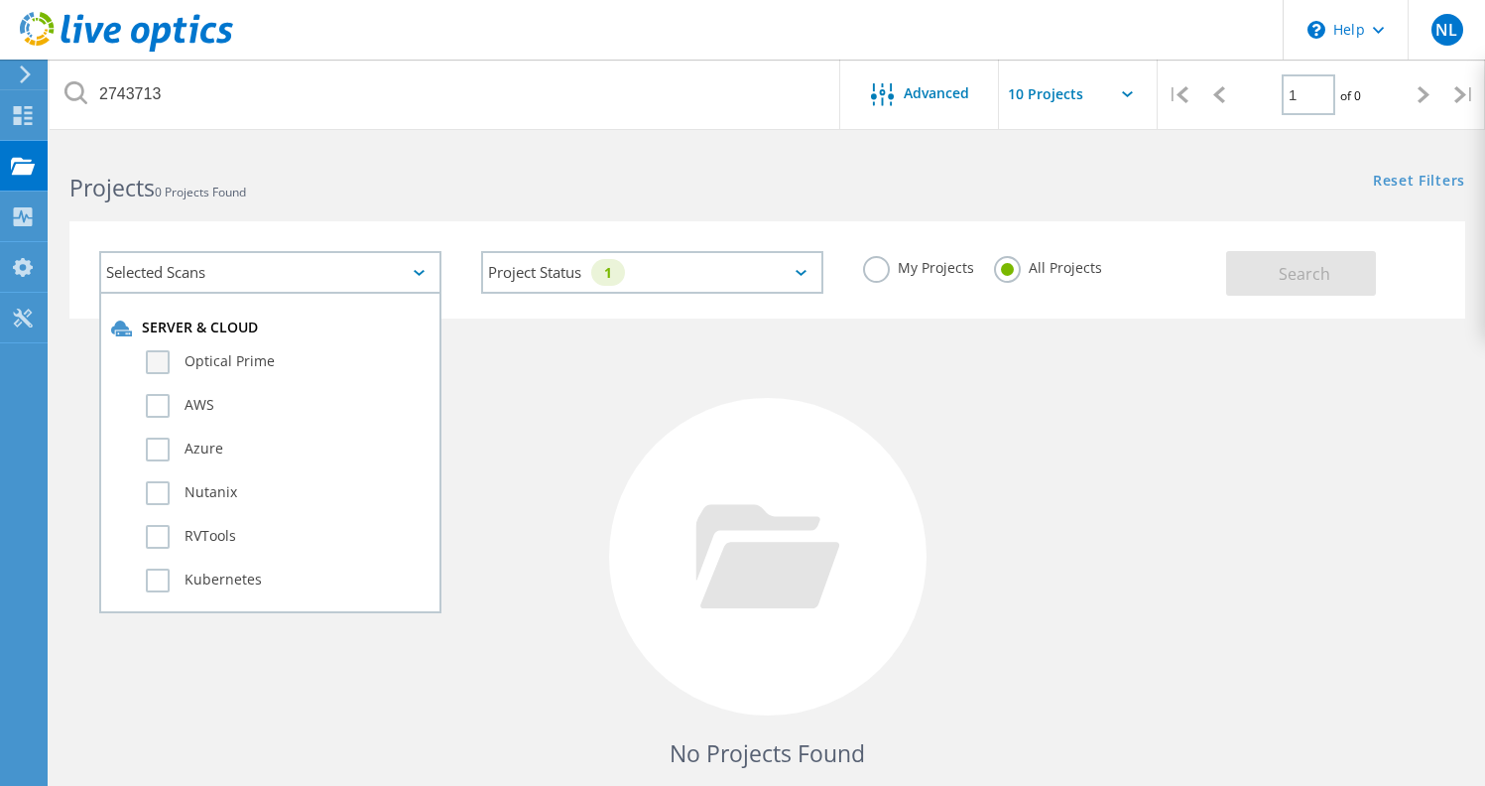
click at [154, 370] on label "Optical Prime" at bounding box center [288, 362] width 284 height 24
click at [0, 0] on input "Optical Prime" at bounding box center [0, 0] width 0 height 0
click at [148, 398] on label "AWS" at bounding box center [288, 406] width 284 height 24
click at [0, 0] on input "AWS" at bounding box center [0, 0] width 0 height 0
click at [158, 452] on label "Azure" at bounding box center [288, 449] width 284 height 24
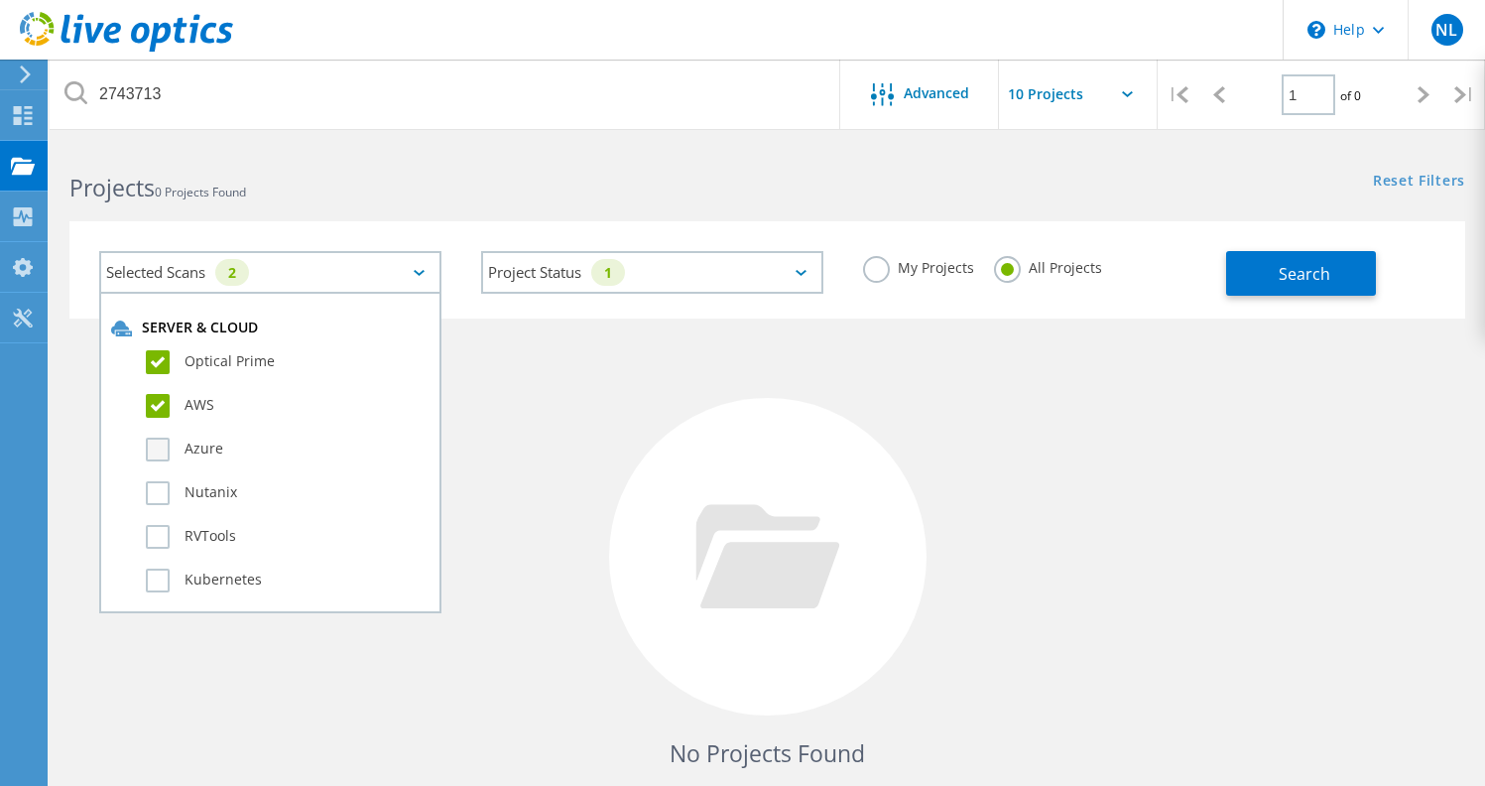
click at [0, 0] on input "Azure" at bounding box center [0, 0] width 0 height 0
click at [156, 484] on label "Nutanix" at bounding box center [288, 493] width 284 height 24
click at [0, 0] on input "Nutanix" at bounding box center [0, 0] width 0 height 0
click at [162, 530] on label "RVTools" at bounding box center [288, 537] width 284 height 24
click at [0, 0] on input "RVTools" at bounding box center [0, 0] width 0 height 0
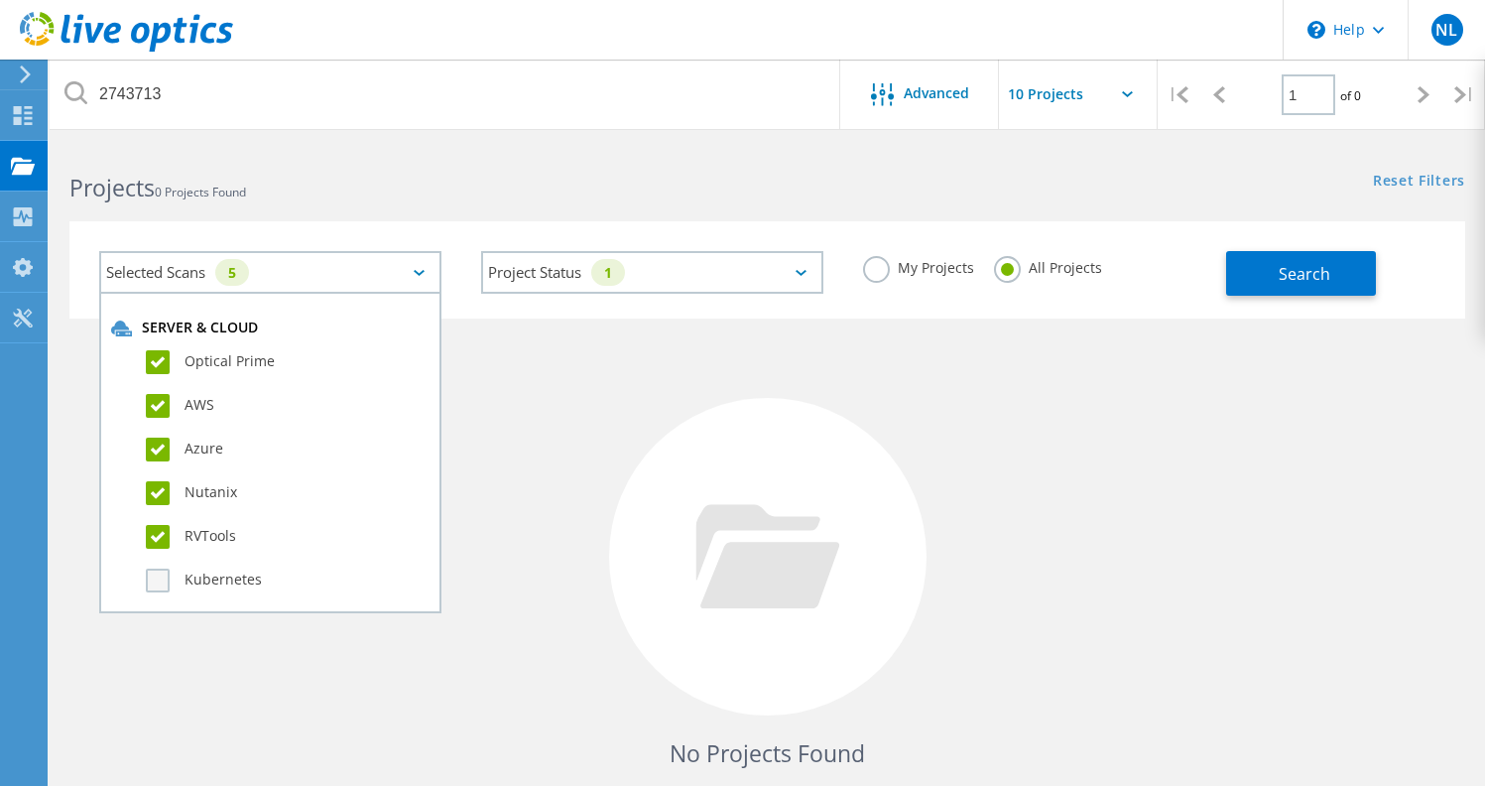
click at [149, 581] on label "Kubernetes" at bounding box center [288, 580] width 284 height 24
click at [0, 0] on input "Kubernetes" at bounding box center [0, 0] width 0 height 0
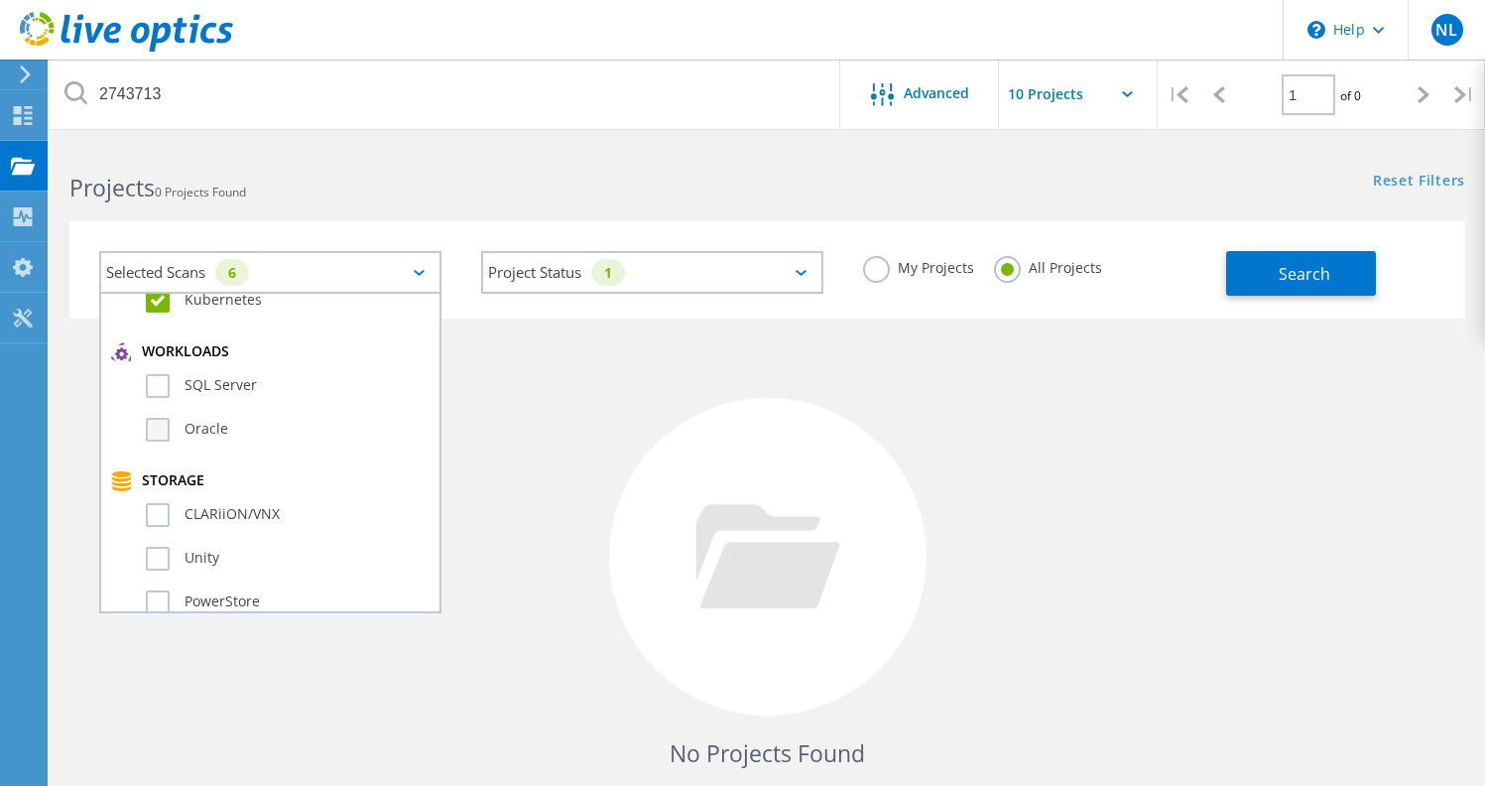
scroll to position [294, 0]
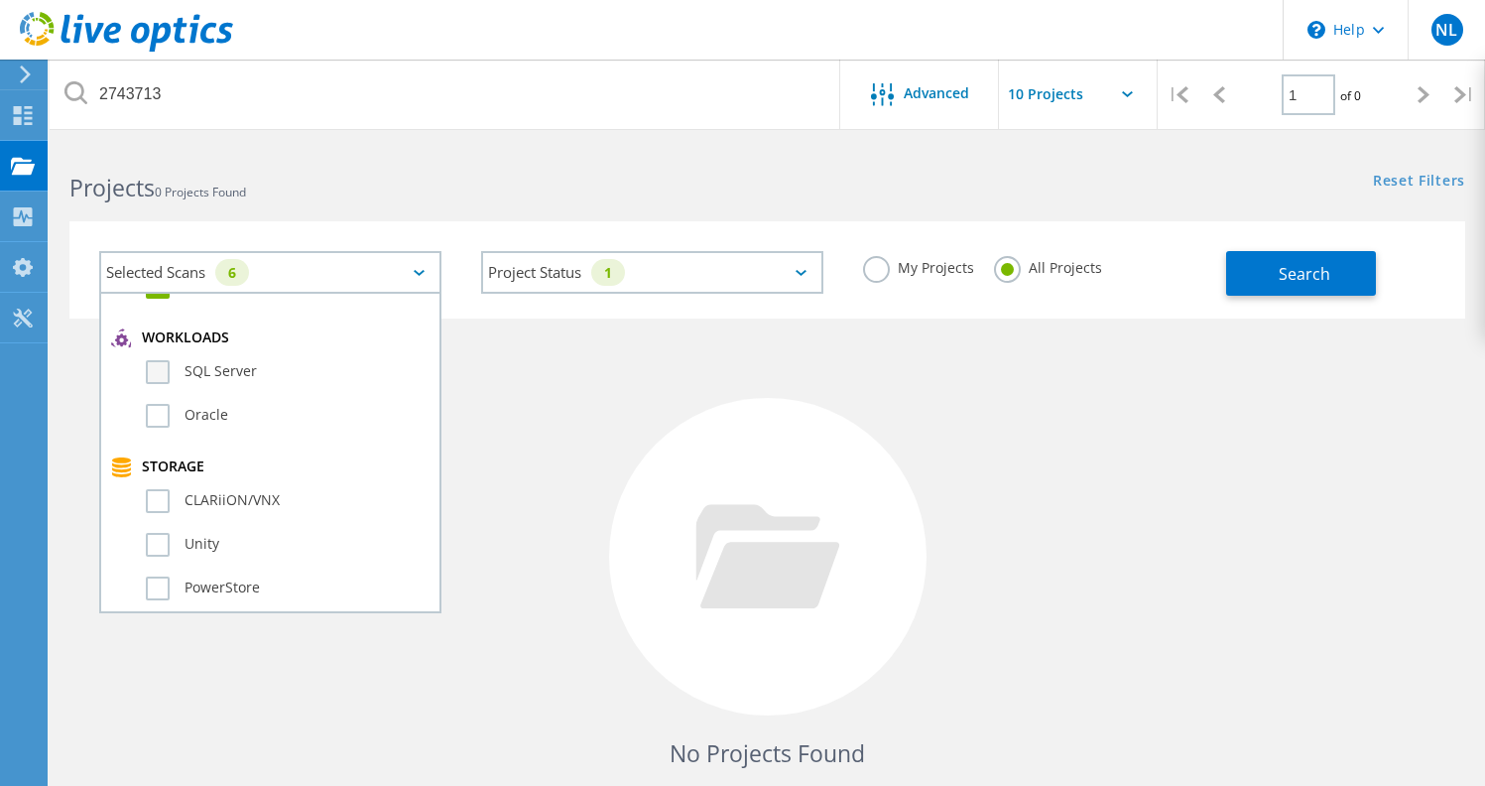
click at [159, 370] on label "SQL Server" at bounding box center [288, 372] width 284 height 24
click at [0, 0] on input "SQL Server" at bounding box center [0, 0] width 0 height 0
click at [164, 419] on label "Oracle" at bounding box center [288, 416] width 284 height 24
click at [0, 0] on input "Oracle" at bounding box center [0, 0] width 0 height 0
click at [157, 493] on label "CLARiiON/VNX" at bounding box center [288, 501] width 284 height 24
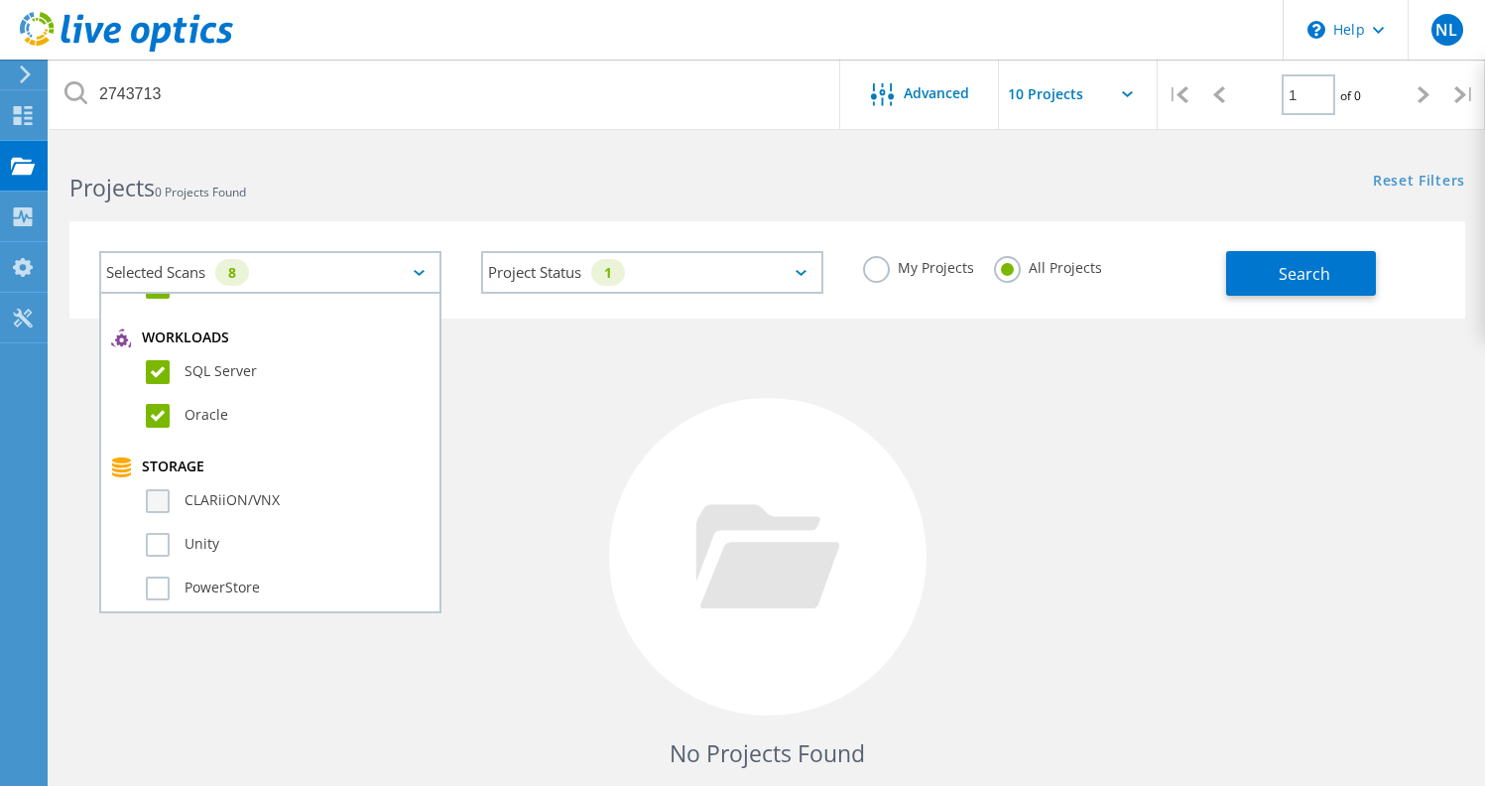
click at [0, 0] on input "CLARiiON/VNX" at bounding box center [0, 0] width 0 height 0
click at [158, 538] on label "Unity" at bounding box center [288, 545] width 284 height 24
click at [0, 0] on input "Unity" at bounding box center [0, 0] width 0 height 0
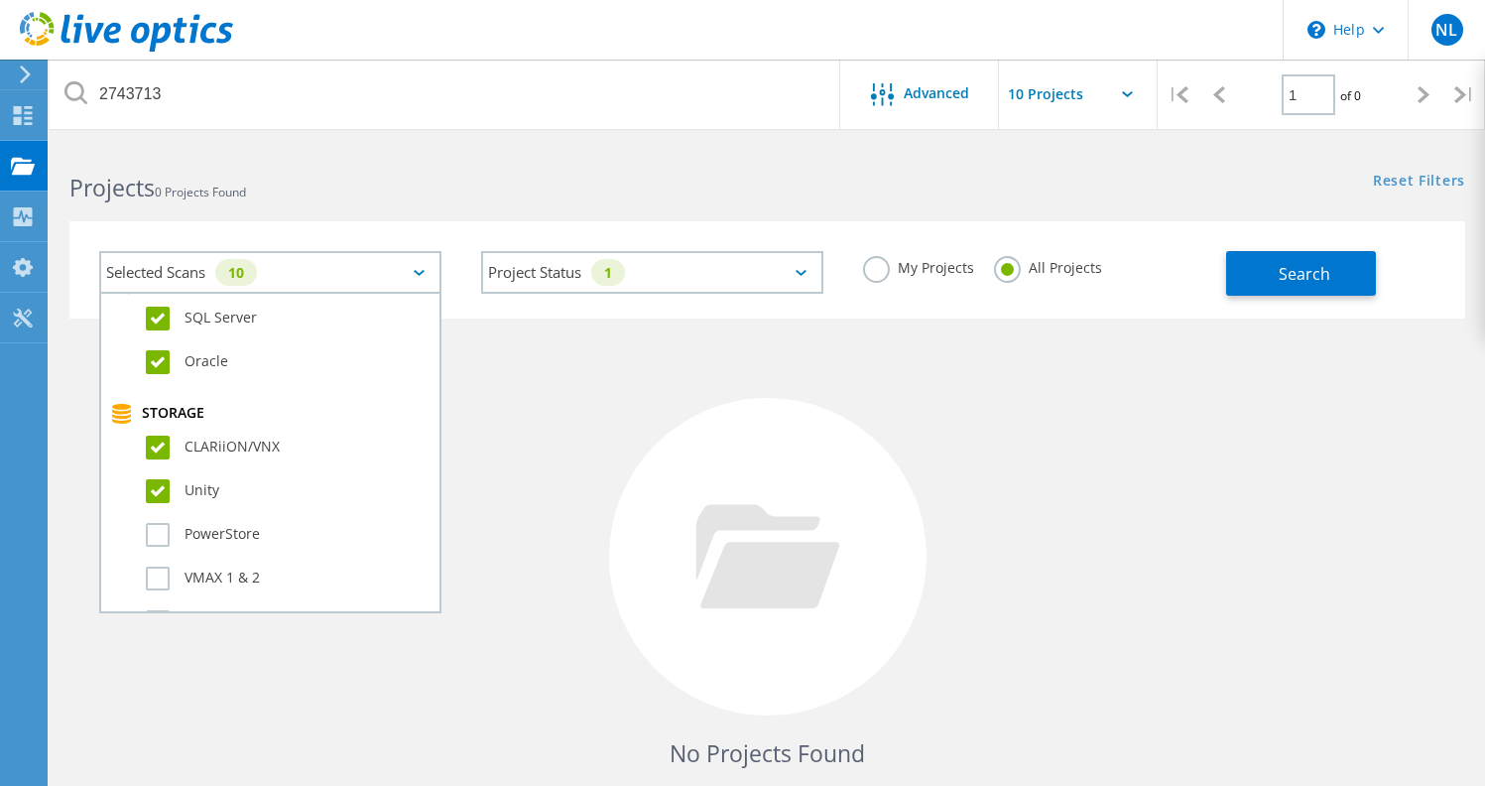
scroll to position [431, 0]
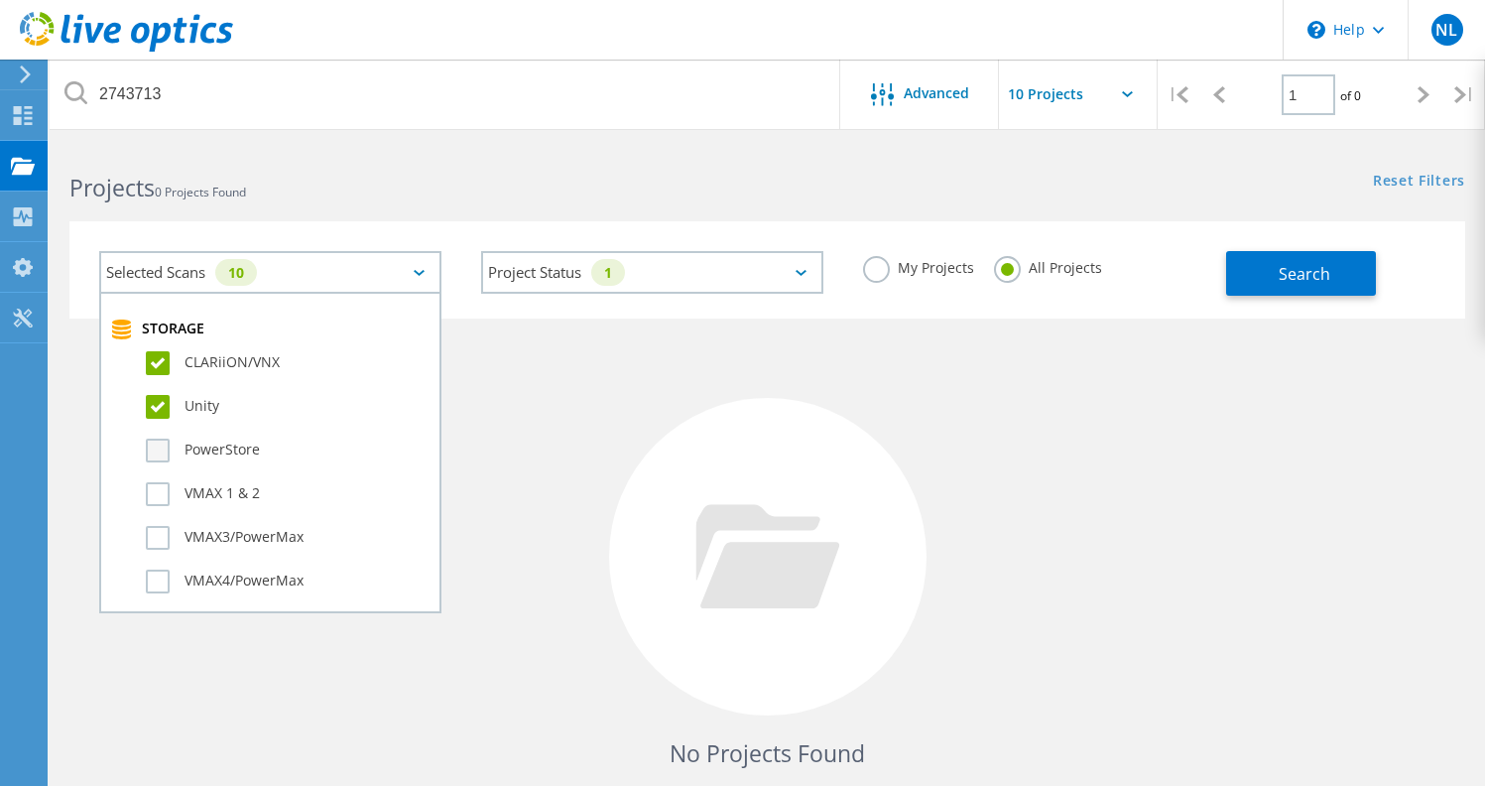
click at [161, 451] on label "PowerStore" at bounding box center [288, 450] width 284 height 24
click at [0, 0] on input "PowerStore" at bounding box center [0, 0] width 0 height 0
click at [156, 489] on label "VMAX 1 & 2" at bounding box center [288, 494] width 284 height 24
click at [0, 0] on input "VMAX 1 & 2" at bounding box center [0, 0] width 0 height 0
click at [158, 538] on label "VMAX3/PowerMax" at bounding box center [288, 538] width 284 height 24
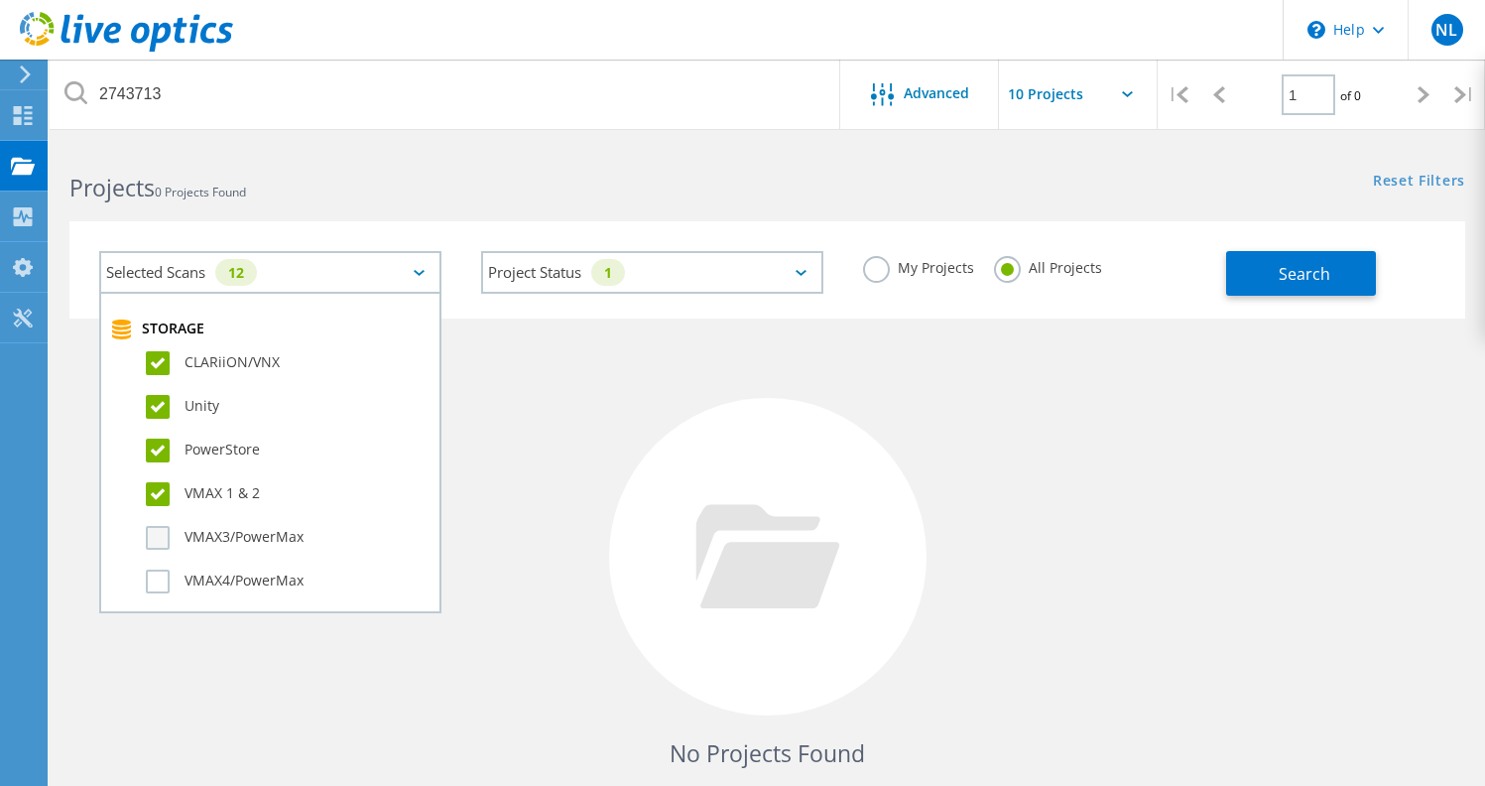
click at [0, 0] on input "VMAX3/PowerMax" at bounding box center [0, 0] width 0 height 0
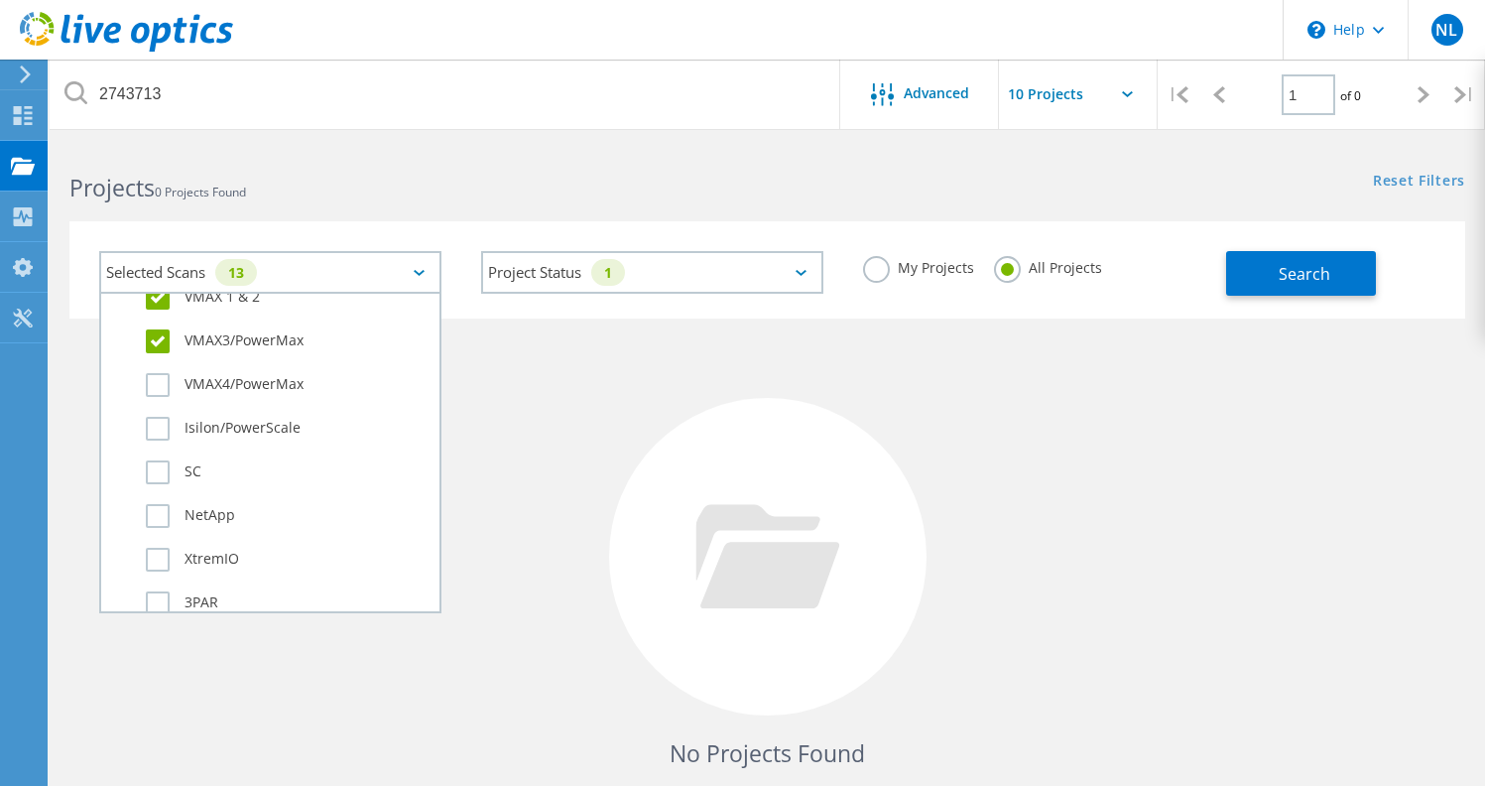
scroll to position [703, 0]
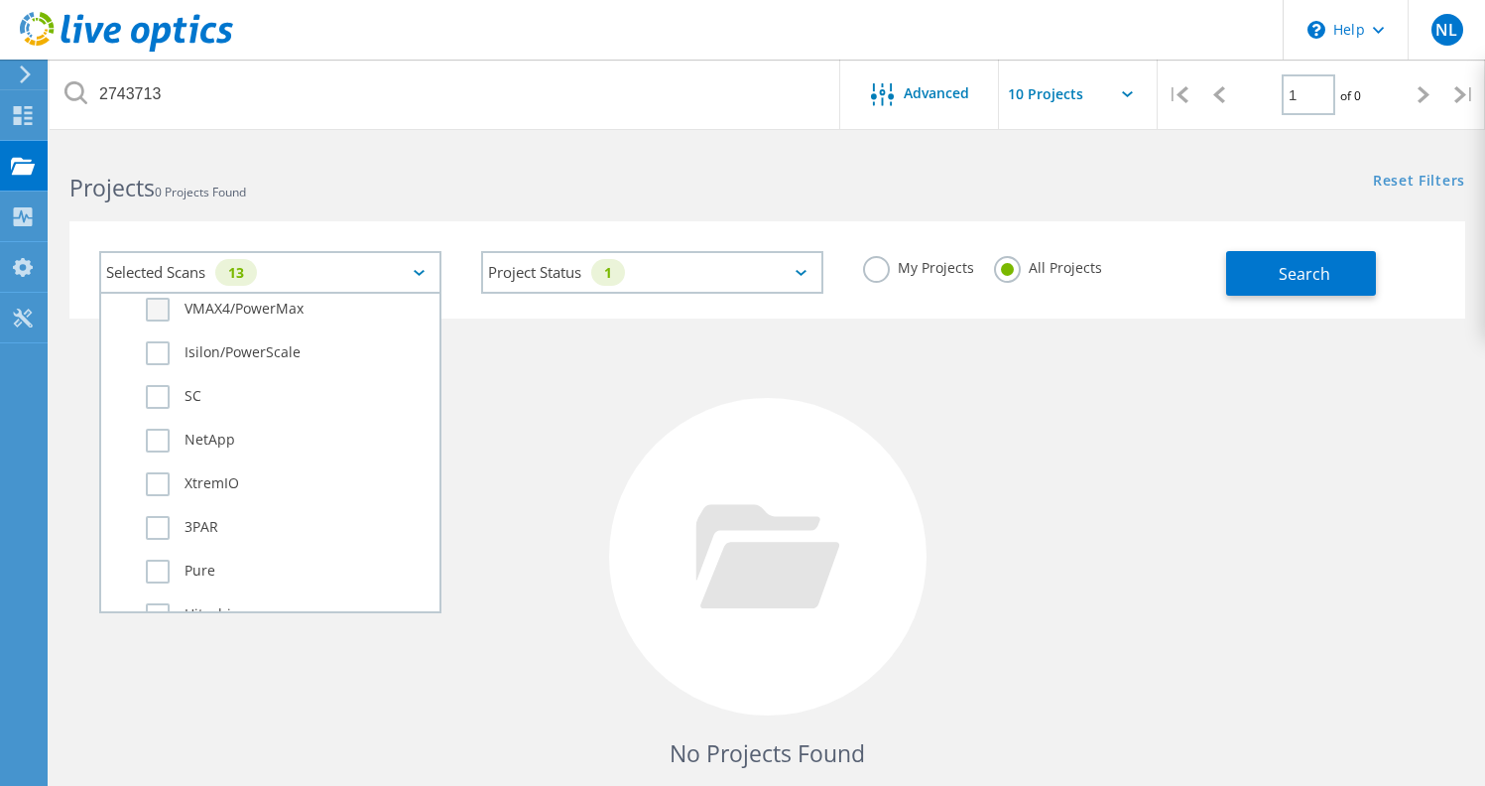
click at [157, 313] on label "VMAX4/PowerMax" at bounding box center [288, 310] width 284 height 24
click at [0, 0] on input "VMAX4/PowerMax" at bounding box center [0, 0] width 0 height 0
click at [159, 353] on label "Isilon/PowerScale" at bounding box center [288, 353] width 284 height 24
click at [0, 0] on input "Isilon/PowerScale" at bounding box center [0, 0] width 0 height 0
click at [158, 399] on label "SC" at bounding box center [288, 397] width 284 height 24
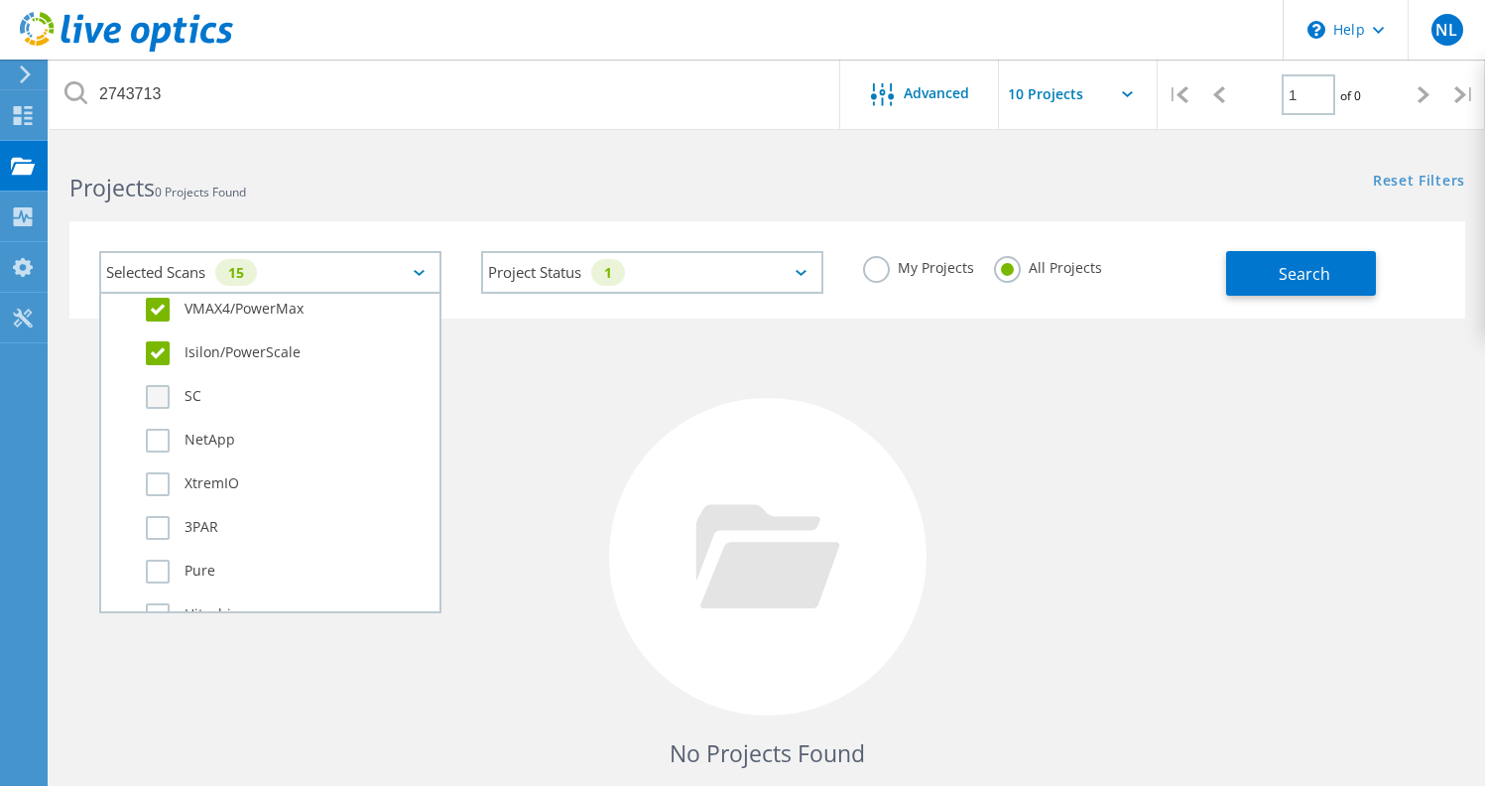
click at [0, 0] on input "SC" at bounding box center [0, 0] width 0 height 0
click at [156, 446] on label "NetApp" at bounding box center [288, 441] width 284 height 24
click at [0, 0] on input "NetApp" at bounding box center [0, 0] width 0 height 0
click at [156, 479] on label "XtremIO" at bounding box center [288, 484] width 284 height 24
click at [0, 0] on input "XtremIO" at bounding box center [0, 0] width 0 height 0
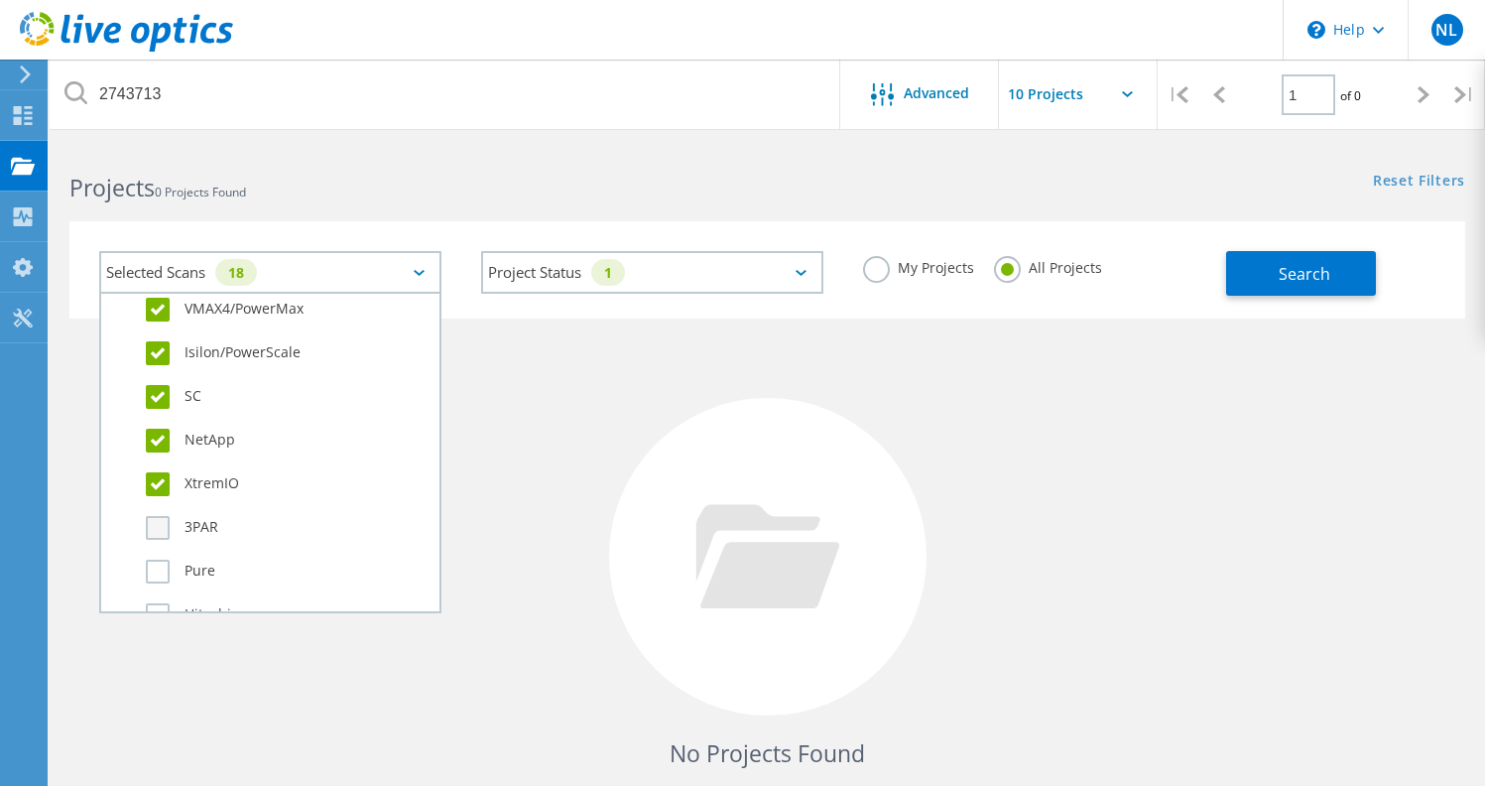
drag, startPoint x: 160, startPoint y: 526, endPoint x: 208, endPoint y: 519, distance: 49.1
click at [160, 525] on label "3PAR" at bounding box center [288, 528] width 284 height 24
click at [0, 0] on input "3PAR" at bounding box center [0, 0] width 0 height 0
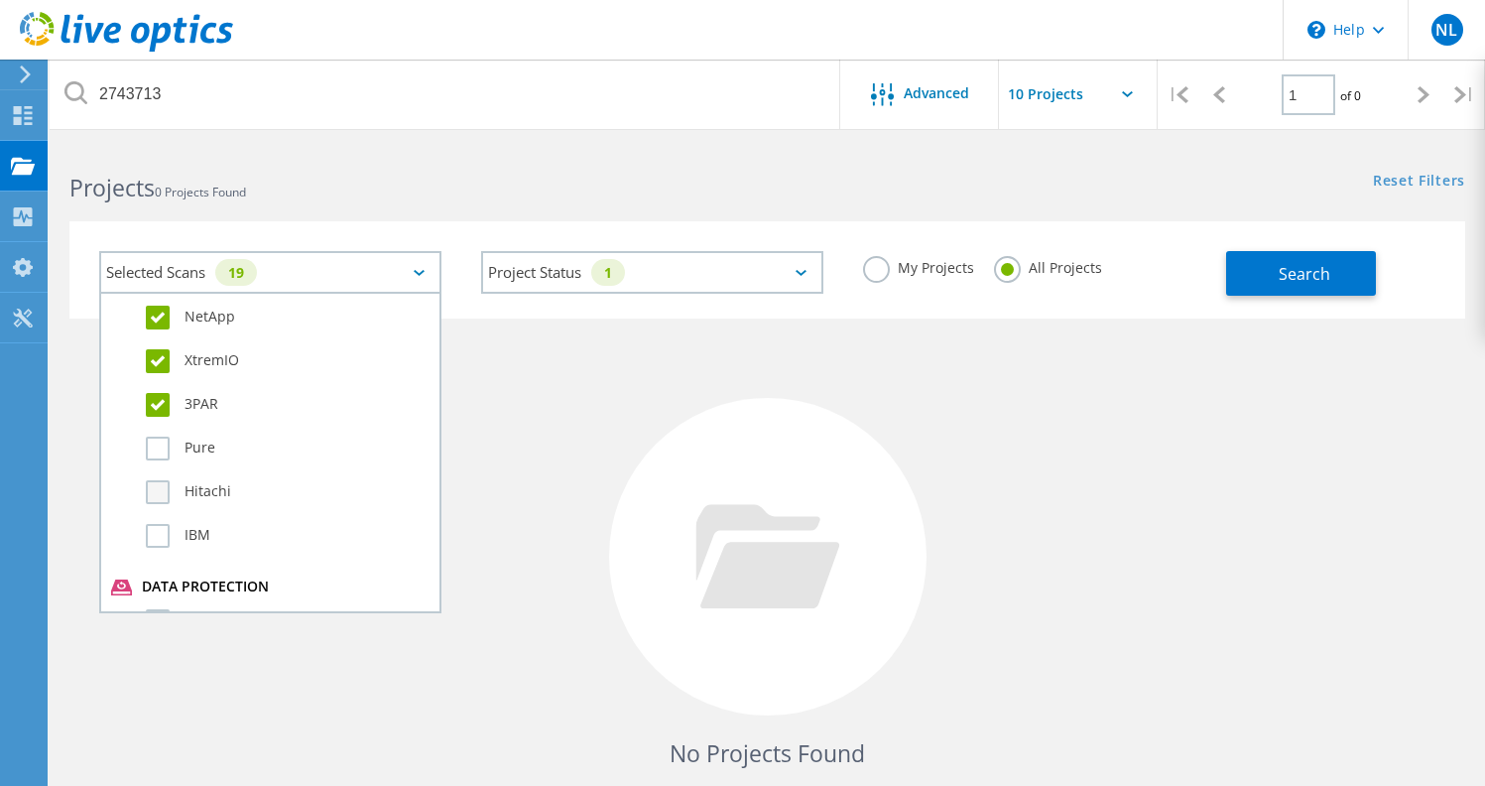
scroll to position [842, 0]
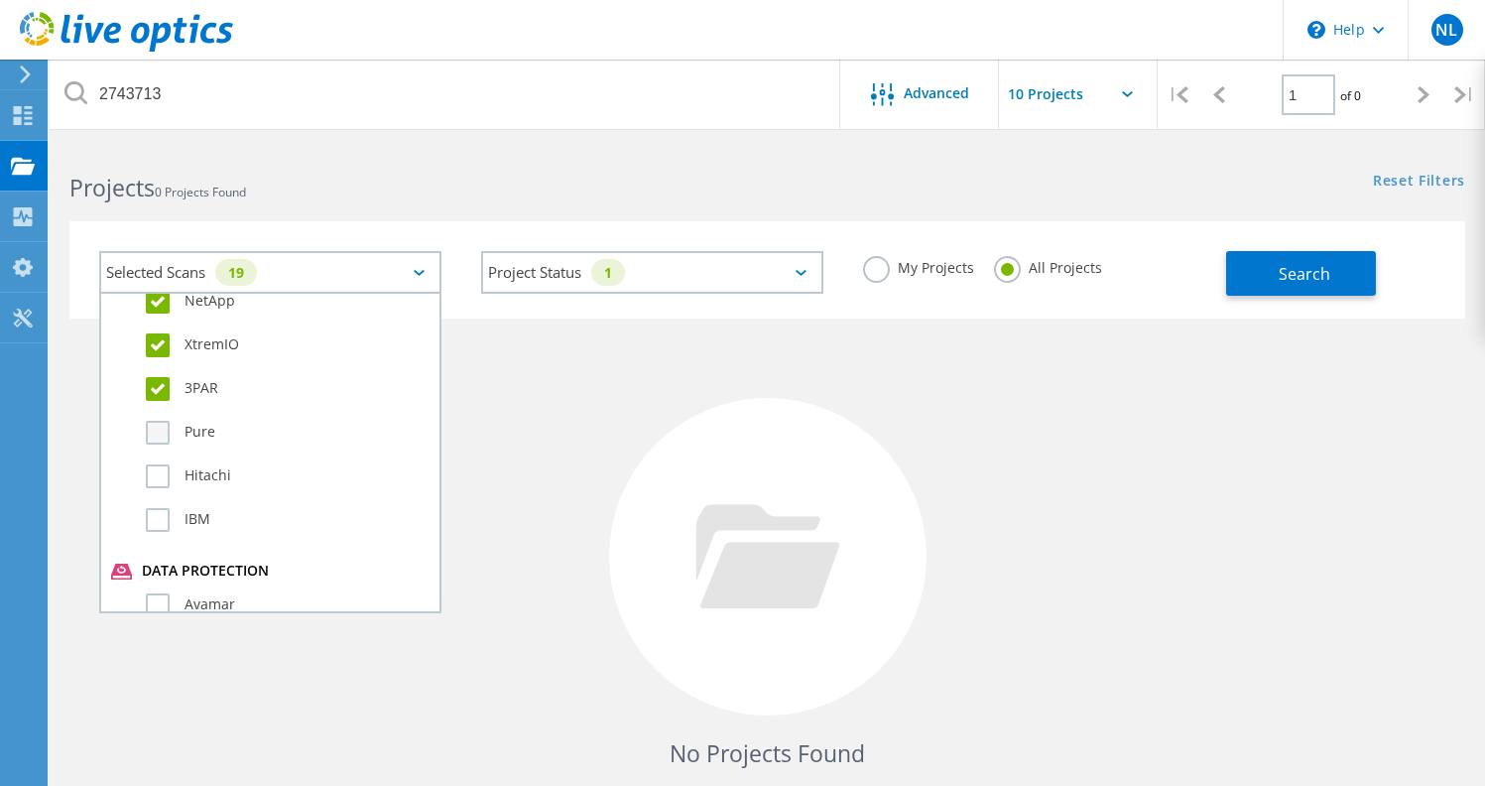
click at [165, 430] on label "Pure" at bounding box center [288, 433] width 284 height 24
click at [0, 0] on input "Pure" at bounding box center [0, 0] width 0 height 0
click at [162, 477] on label "Hitachi" at bounding box center [288, 476] width 284 height 24
click at [0, 0] on input "Hitachi" at bounding box center [0, 0] width 0 height 0
click at [173, 520] on label "IBM" at bounding box center [288, 520] width 284 height 24
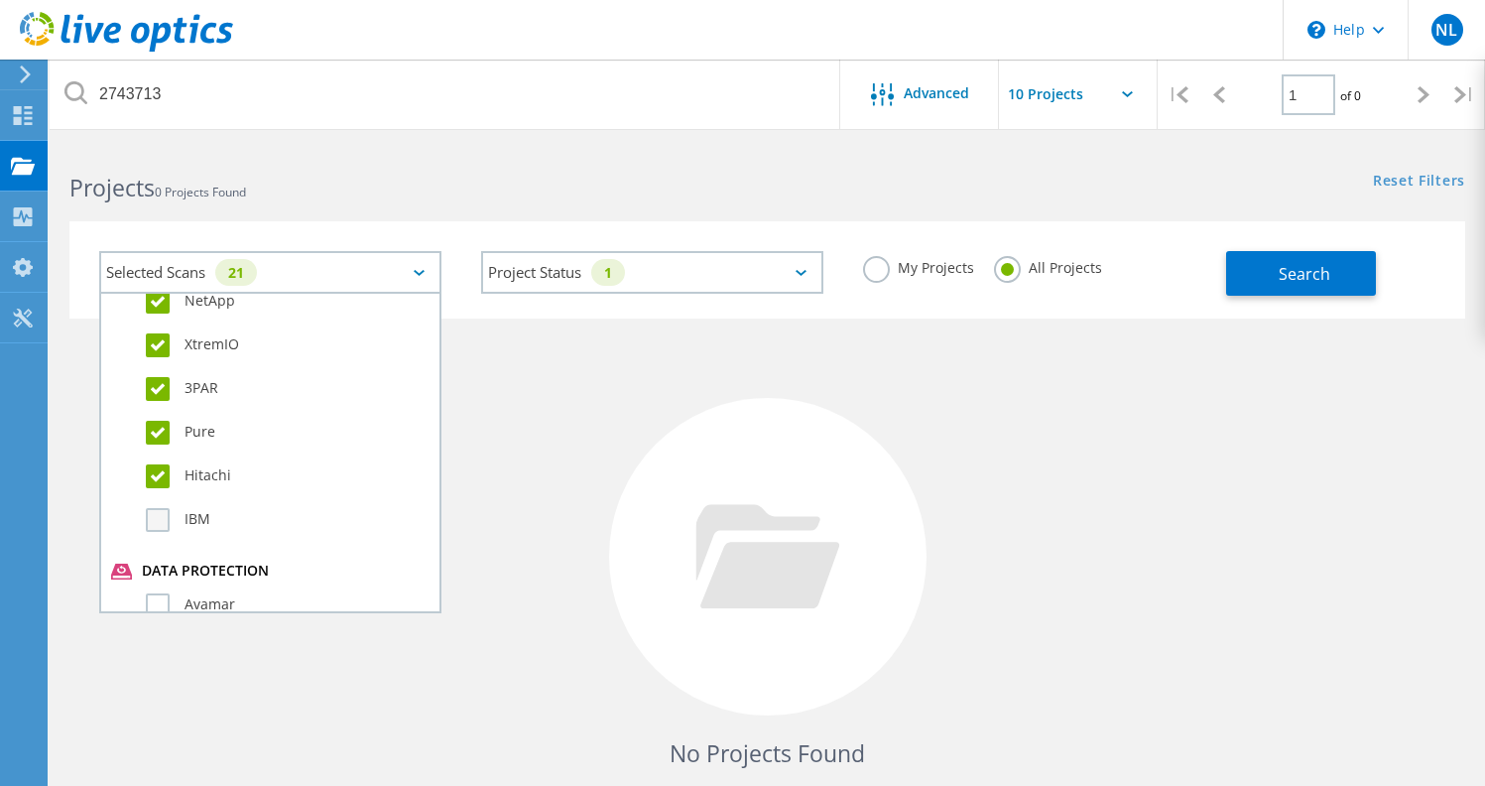
click at [0, 0] on input "IBM" at bounding box center [0, 0] width 0 height 0
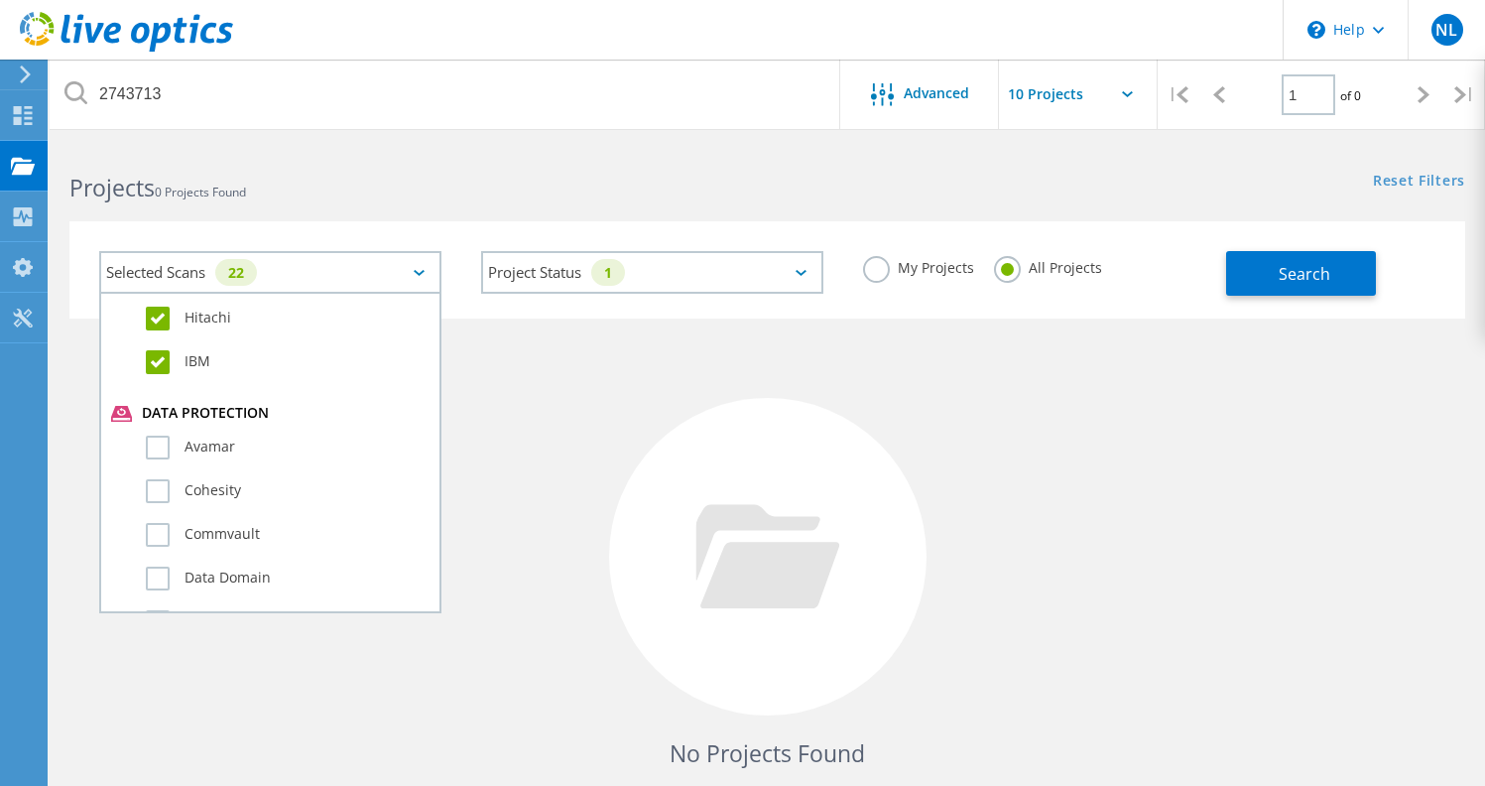
scroll to position [1002, 0]
click at [162, 441] on label "Avamar" at bounding box center [288, 445] width 284 height 24
click at [0, 0] on input "Avamar" at bounding box center [0, 0] width 0 height 0
click at [162, 480] on label "Cohesity" at bounding box center [288, 489] width 284 height 24
click at [0, 0] on input "Cohesity" at bounding box center [0, 0] width 0 height 0
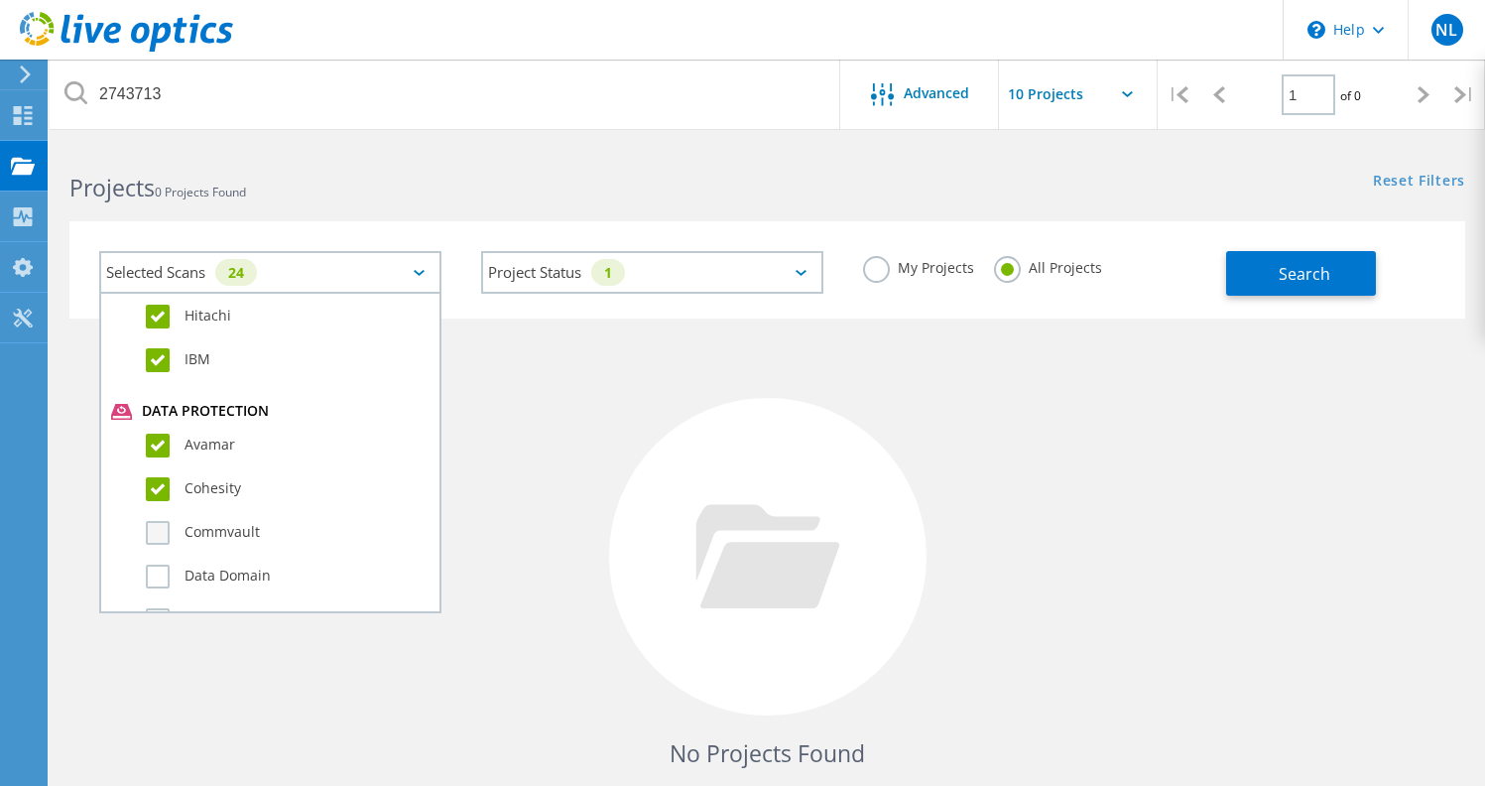
click at [155, 530] on label "Commvault" at bounding box center [288, 533] width 284 height 24
click at [0, 0] on input "Commvault" at bounding box center [0, 0] width 0 height 0
click at [155, 575] on label "Data Domain" at bounding box center [288, 576] width 284 height 24
click at [0, 0] on input "Data Domain" at bounding box center [0, 0] width 0 height 0
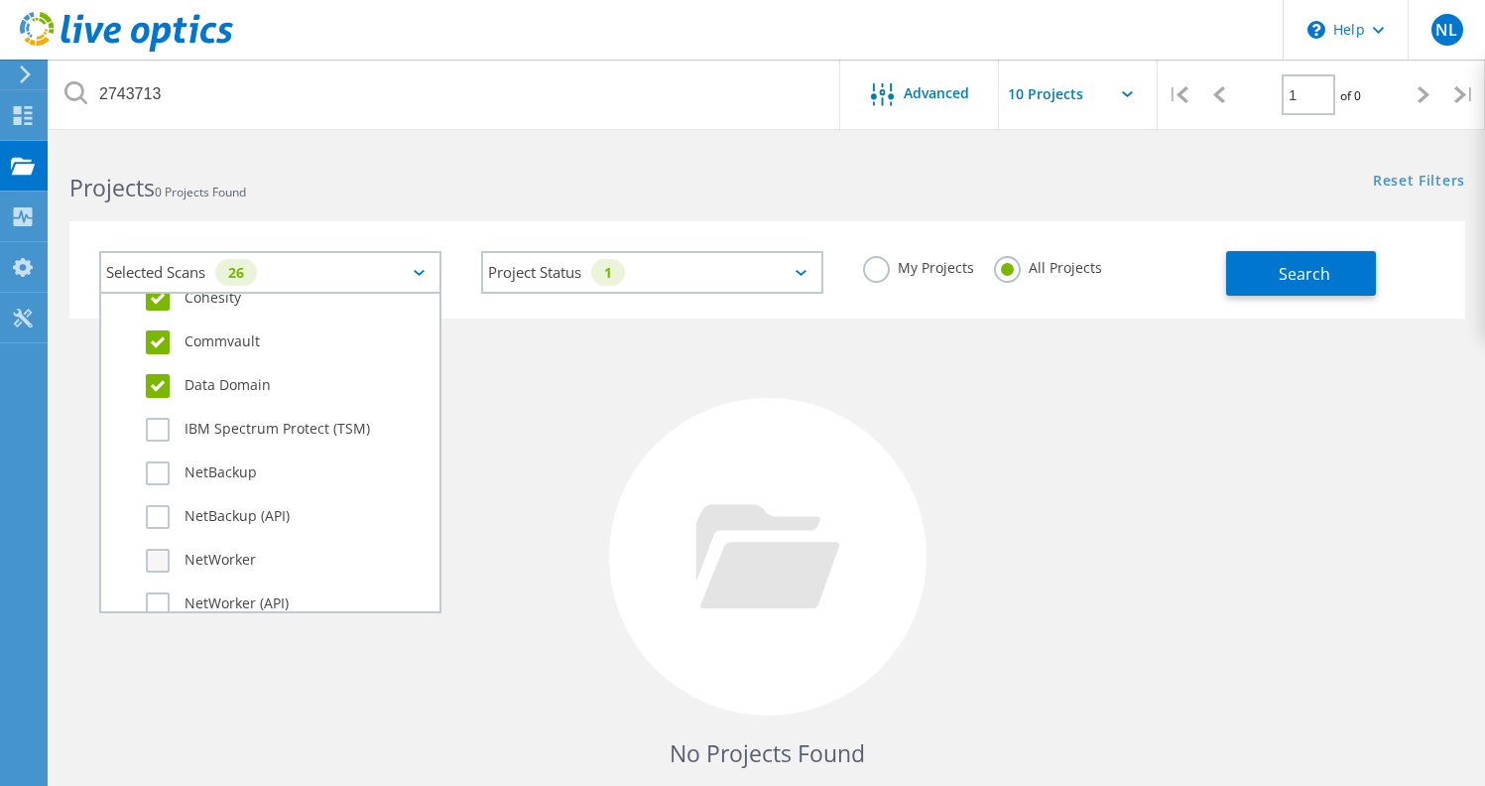
scroll to position [1202, 0]
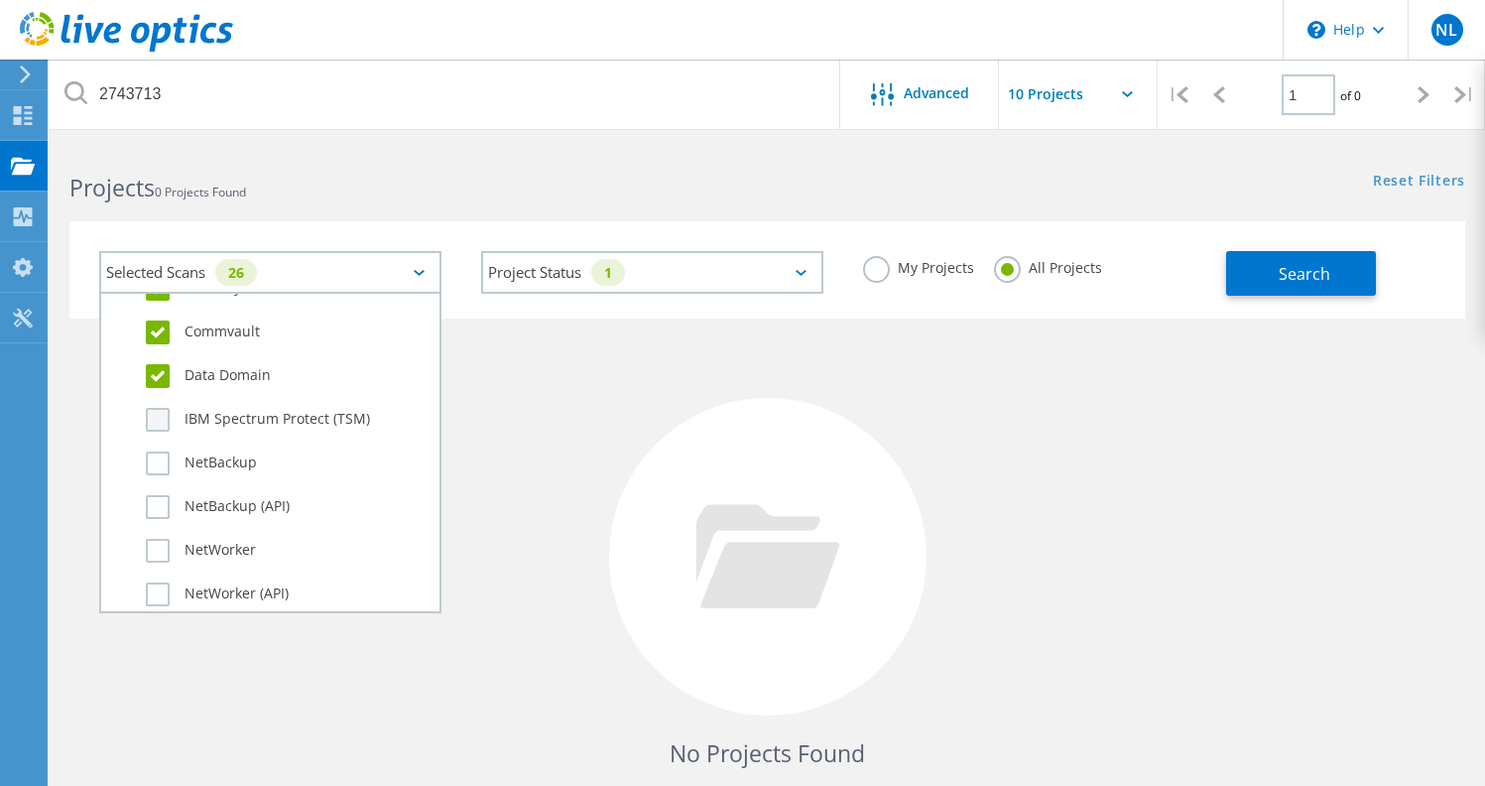
click at [155, 422] on label "IBM Spectrum Protect (TSM)" at bounding box center [288, 420] width 284 height 24
click at [0, 0] on input "IBM Spectrum Protect (TSM)" at bounding box center [0, 0] width 0 height 0
click at [156, 454] on label "NetBackup" at bounding box center [288, 463] width 284 height 24
click at [0, 0] on input "NetBackup" at bounding box center [0, 0] width 0 height 0
click at [149, 495] on label "NetBackup (API)" at bounding box center [288, 507] width 284 height 24
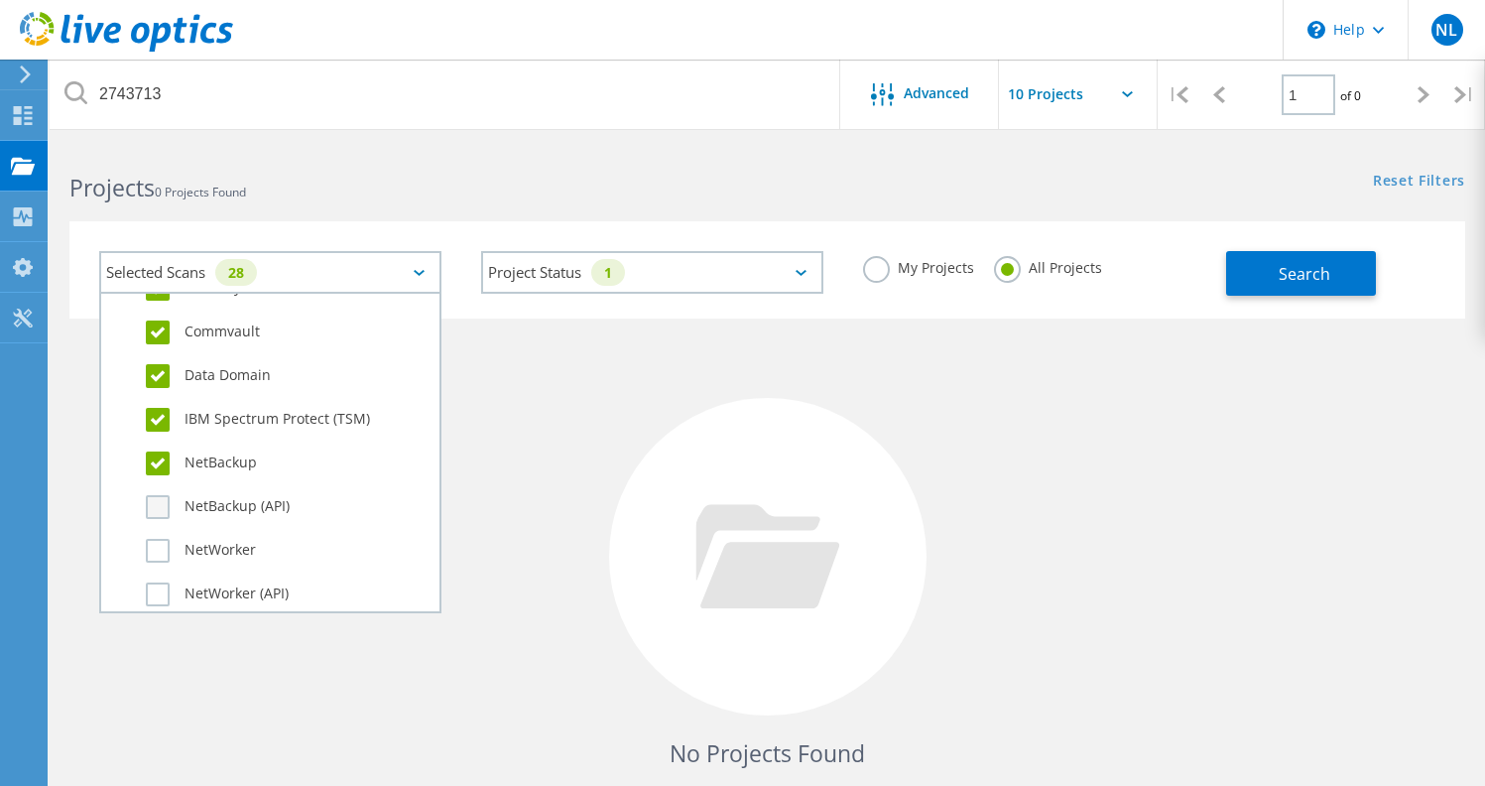
click at [0, 0] on input "NetBackup (API)" at bounding box center [0, 0] width 0 height 0
click at [155, 537] on div "NetWorker" at bounding box center [270, 556] width 318 height 44
click at [154, 552] on label "NetWorker" at bounding box center [288, 551] width 284 height 24
click at [0, 0] on input "NetWorker" at bounding box center [0, 0] width 0 height 0
click at [157, 589] on label "NetWorker (API)" at bounding box center [288, 594] width 284 height 24
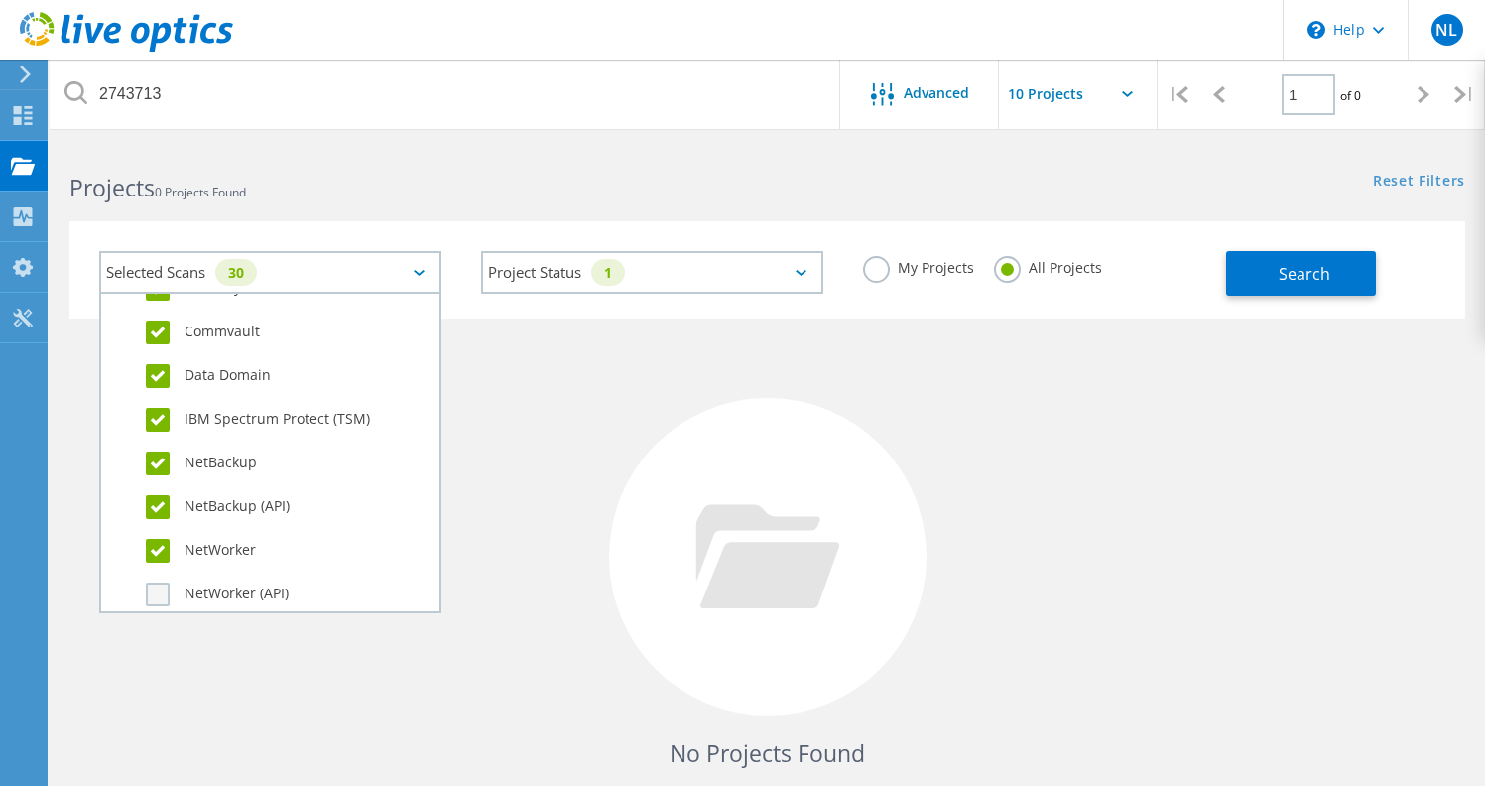
click at [0, 0] on input "NetWorker (API)" at bounding box center [0, 0] width 0 height 0
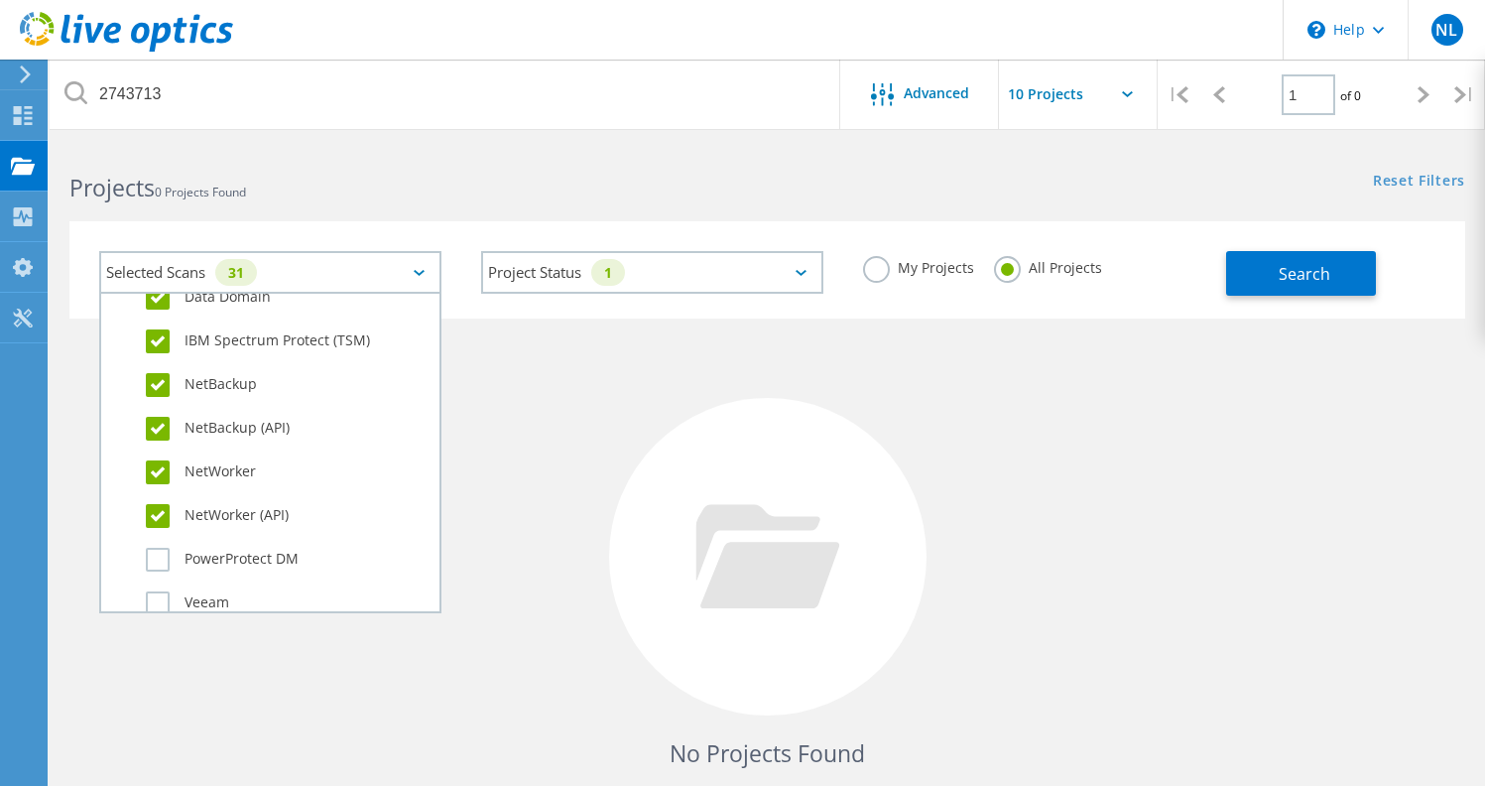
scroll to position [1317, 0]
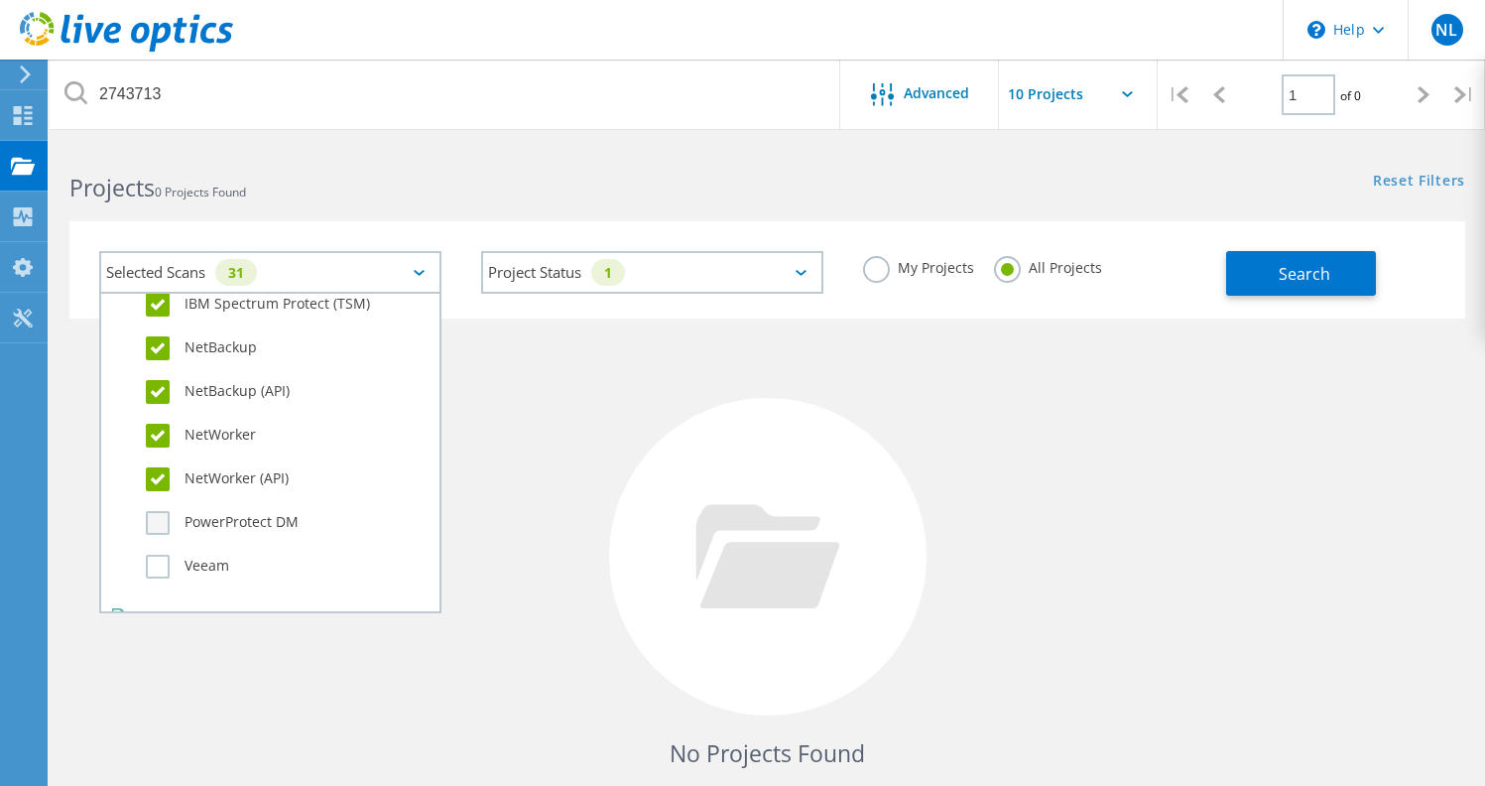
click at [149, 517] on label "PowerProtect DM" at bounding box center [288, 523] width 284 height 24
click at [0, 0] on input "PowerProtect DM" at bounding box center [0, 0] width 0 height 0
click at [169, 572] on label "Veeam" at bounding box center [288, 566] width 284 height 24
click at [0, 0] on input "Veeam" at bounding box center [0, 0] width 0 height 0
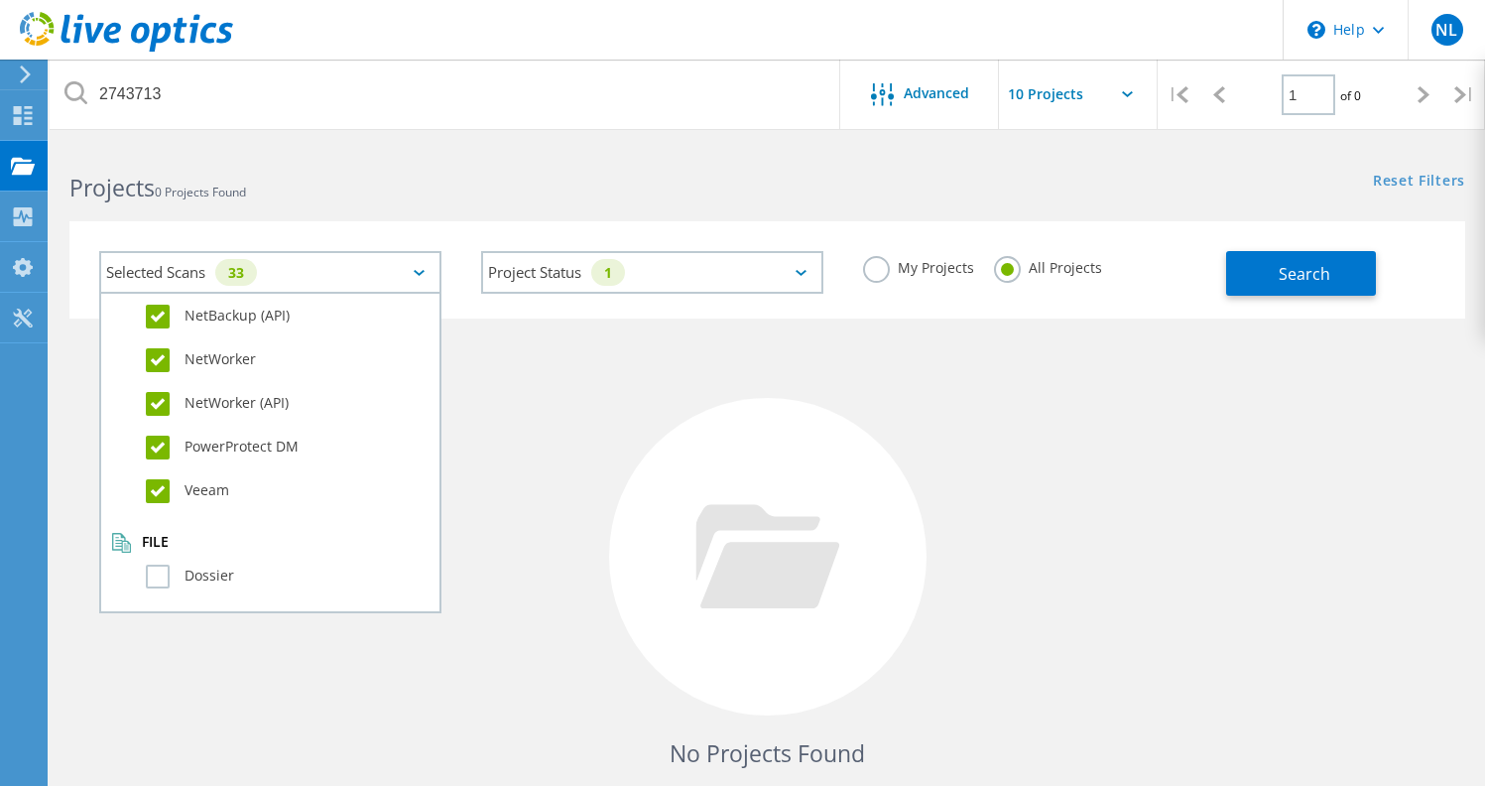
scroll to position [1395, 0]
click at [163, 571] on label "Dossier" at bounding box center [288, 574] width 284 height 24
click at [0, 0] on input "Dossier" at bounding box center [0, 0] width 0 height 0
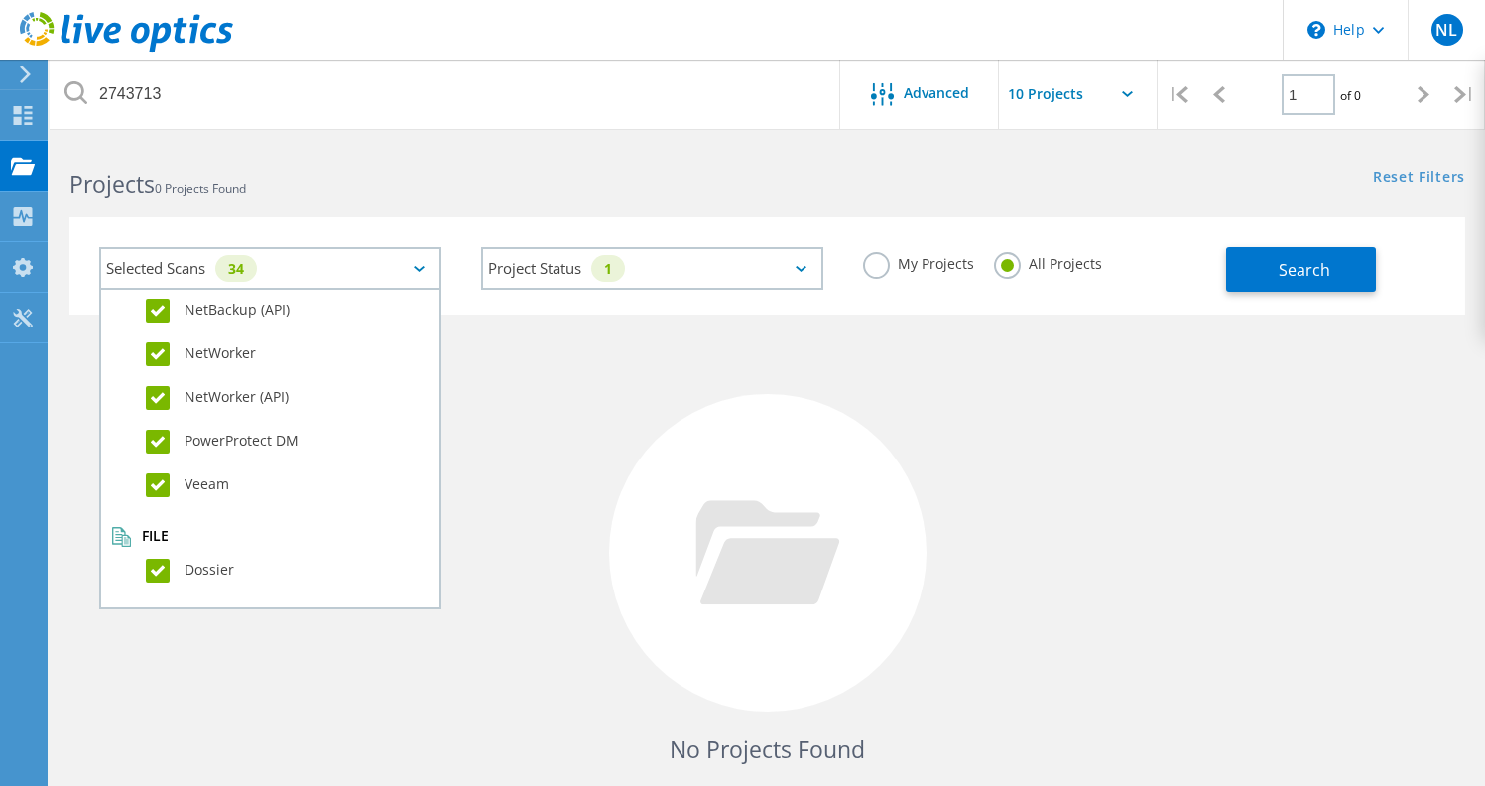
scroll to position [0, 0]
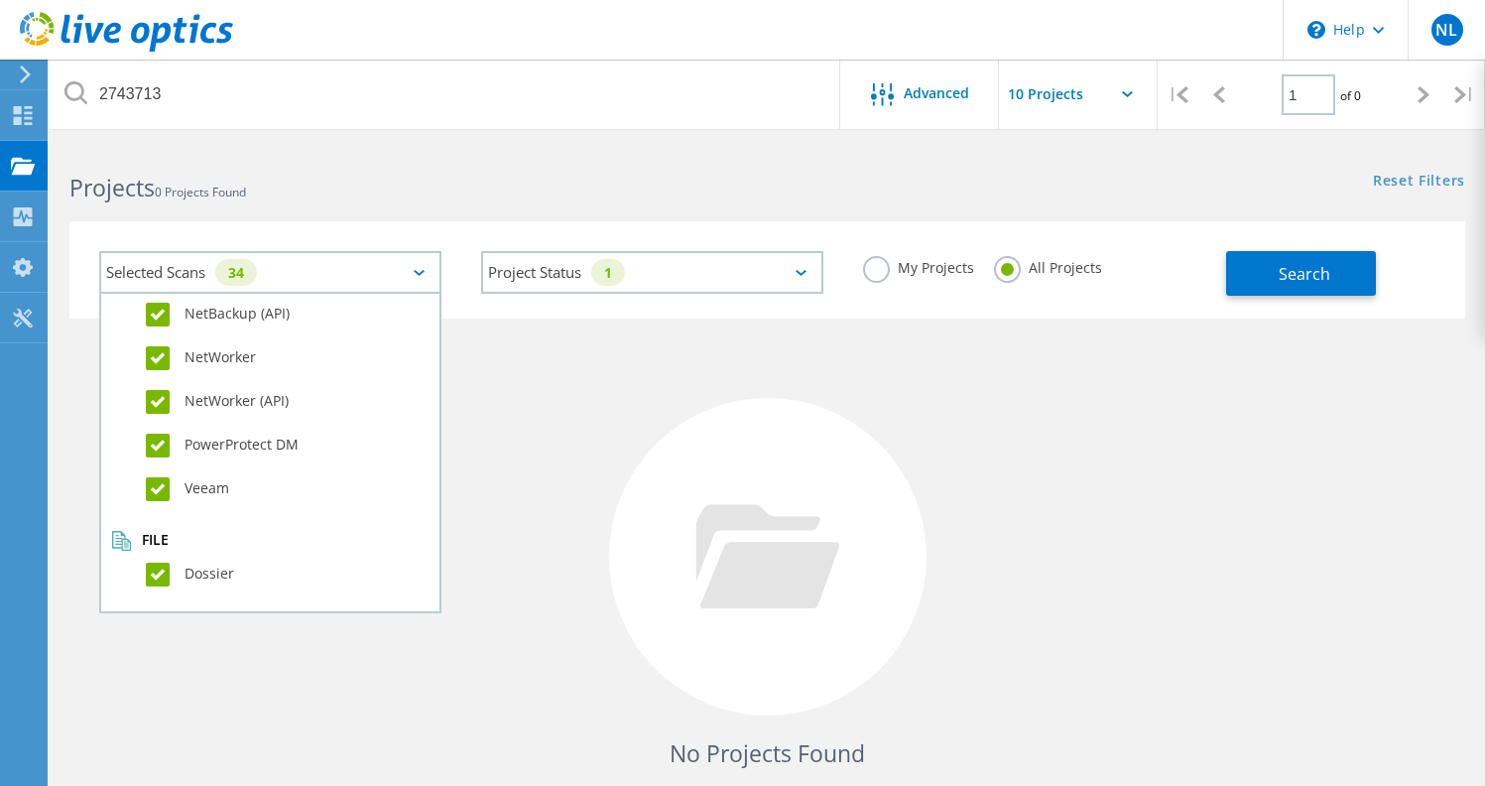
click at [691, 430] on div at bounding box center [767, 556] width 317 height 317
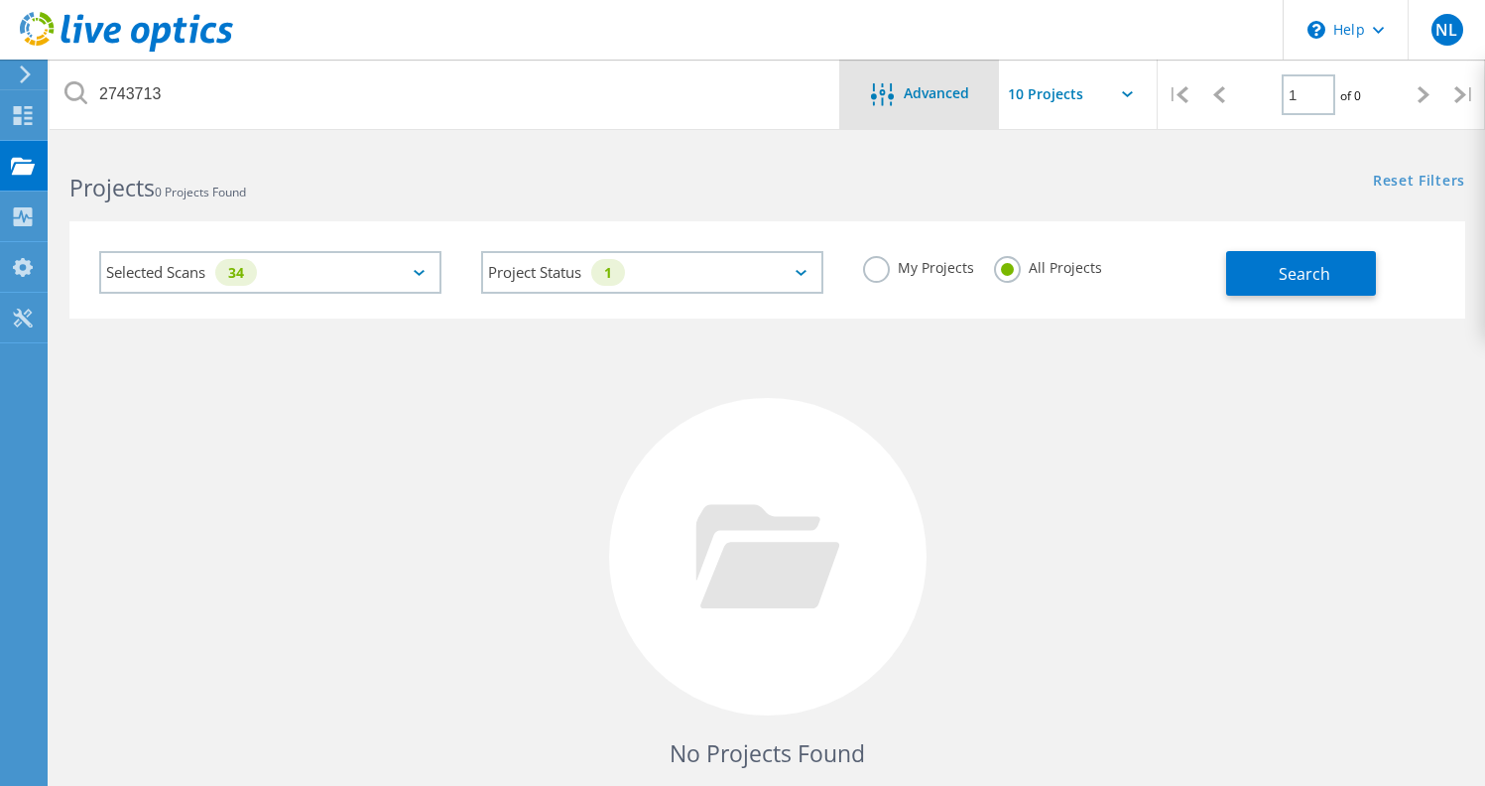
click at [920, 97] on span "Advanced" at bounding box center [936, 93] width 65 height 14
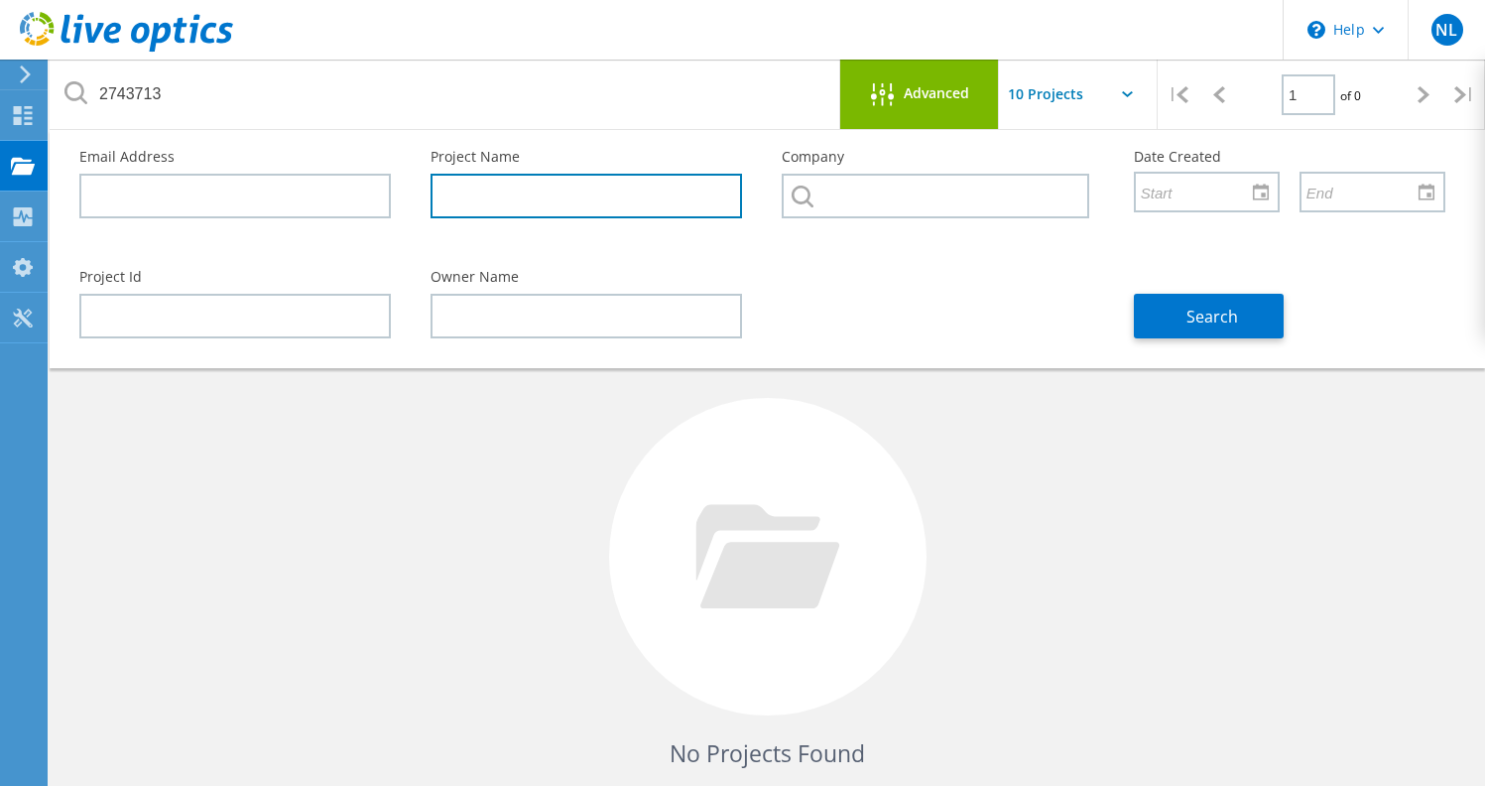
click at [545, 185] on input "text" at bounding box center [585, 196] width 311 height 45
click at [511, 188] on input "CEL DataDOmain" at bounding box center [585, 196] width 311 height 45
type input "CEL DataDomain"
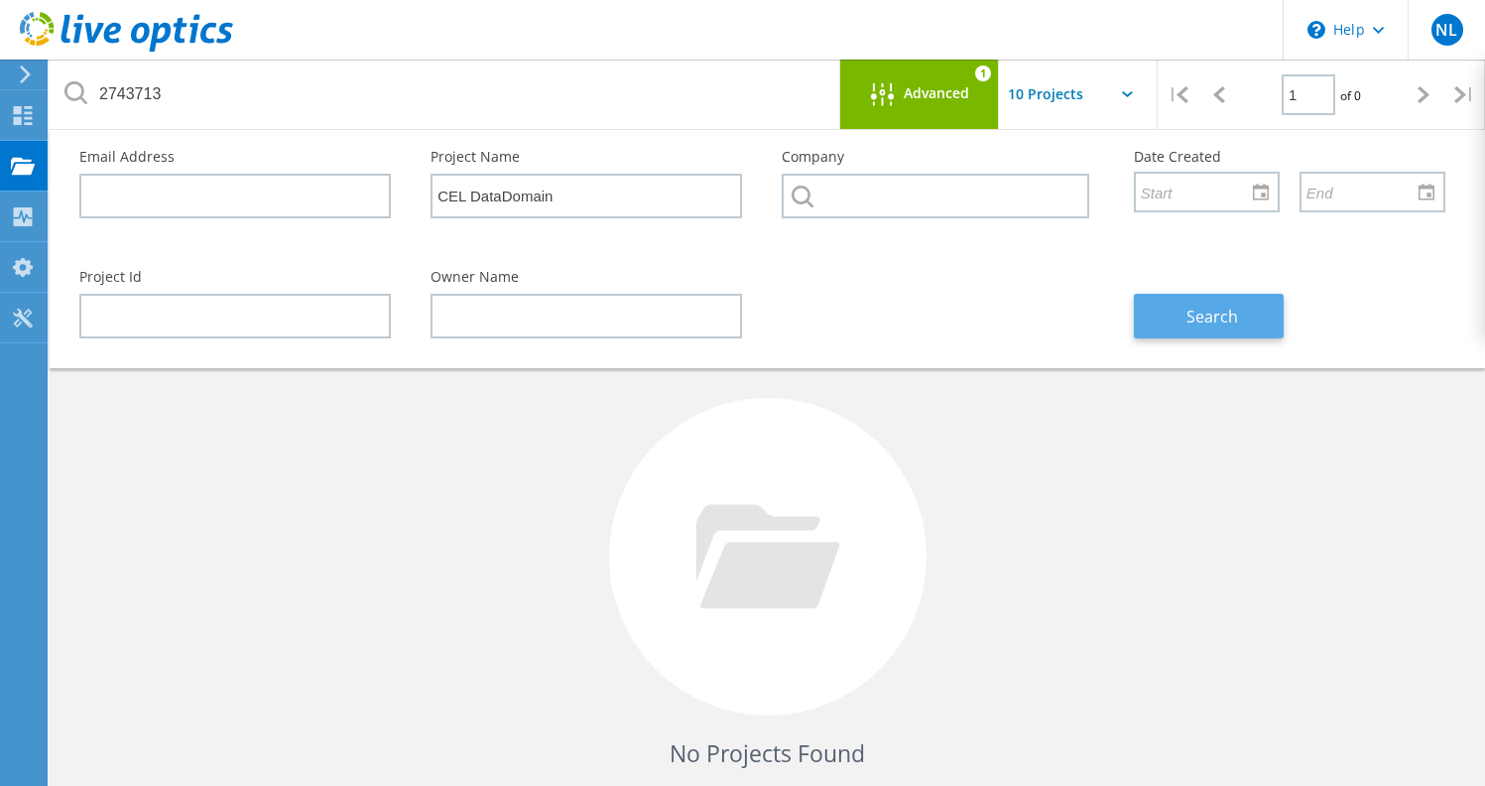
click at [1185, 308] on button "Search" at bounding box center [1209, 316] width 150 height 45
